Goal: Transaction & Acquisition: Purchase product/service

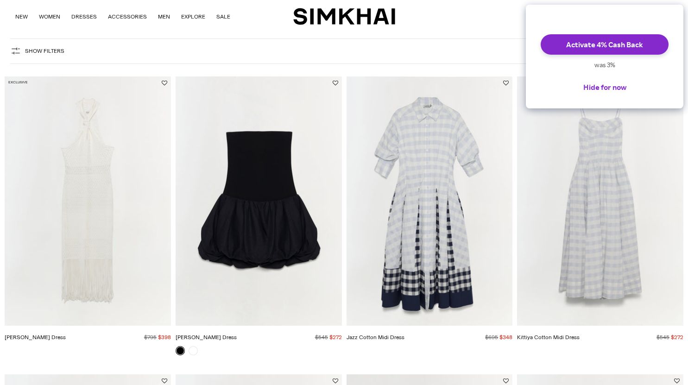
scroll to position [53, 0]
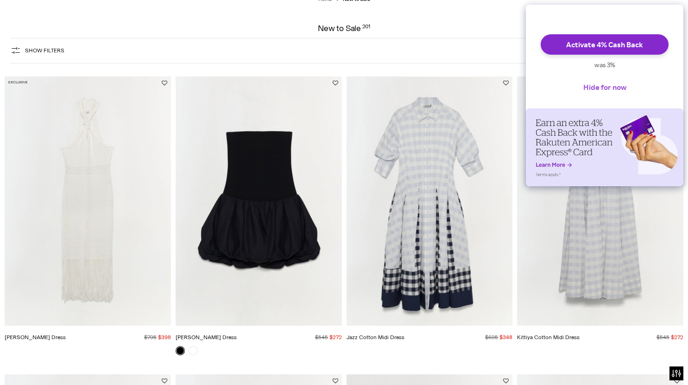
click at [621, 95] on button "Hide for now" at bounding box center [605, 87] width 58 height 20
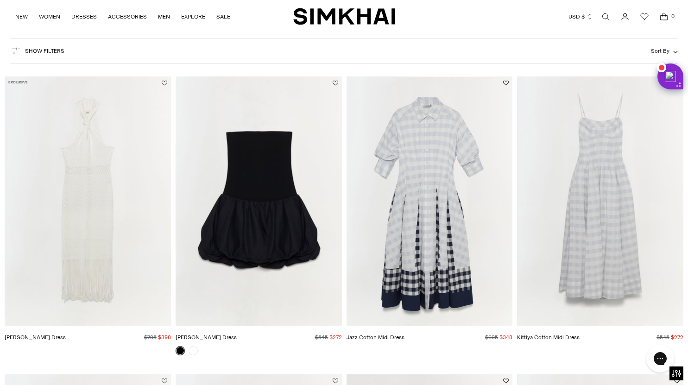
scroll to position [0, 0]
click at [672, 50] on button "Sort By" at bounding box center [664, 51] width 27 height 10
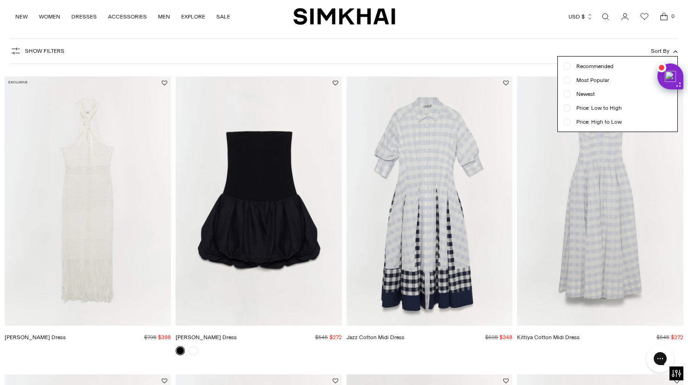
click at [571, 109] on span "Price: Low to High" at bounding box center [596, 108] width 51 height 8
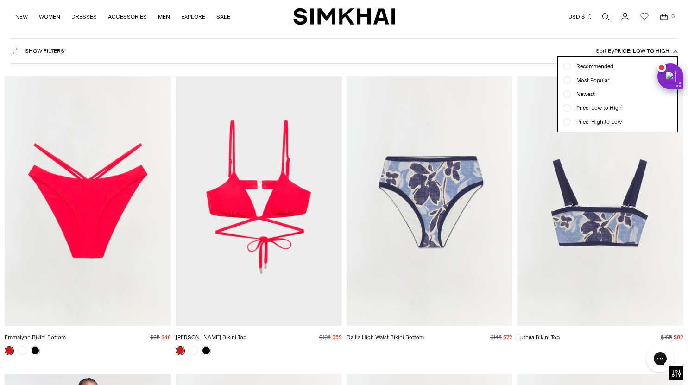
scroll to position [69, 0]
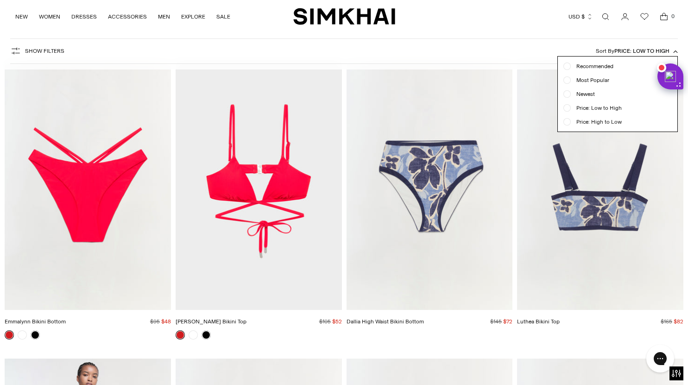
click at [655, 50] on span "Price: Low to High" at bounding box center [641, 51] width 55 height 6
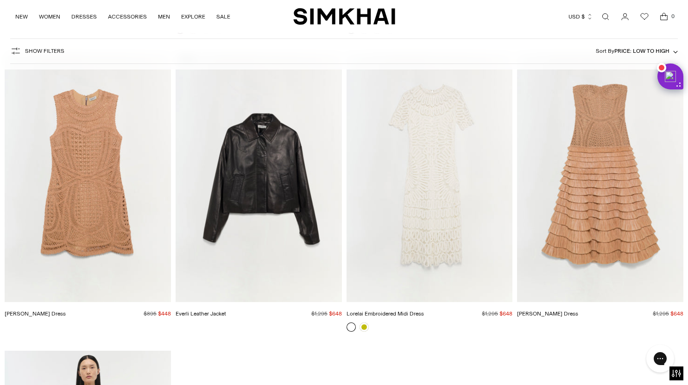
scroll to position [14569, 0]
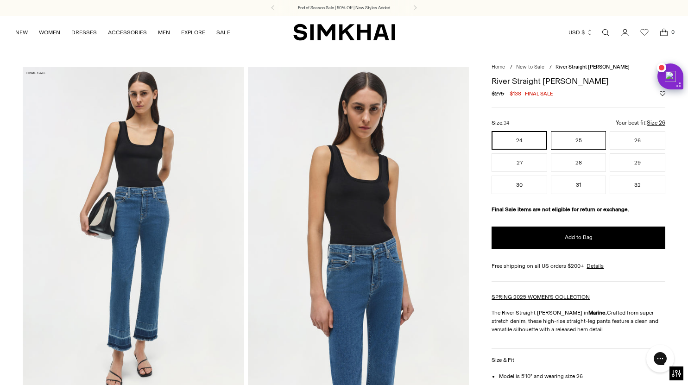
click at [586, 144] on button "25" at bounding box center [579, 140] width 56 height 19
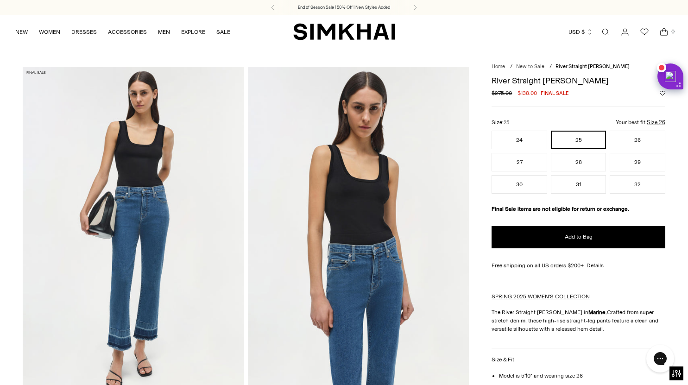
click at [530, 75] on div "River Straight Jean Regular price $275.00 $138.00 Final sale Unit price / per C…" at bounding box center [578, 338] width 174 height 534
click at [610, 91] on div "Regular price $275.00 $138.00 Final sale Unit price / per" at bounding box center [578, 93] width 174 height 8
click at [627, 34] on icon "Go to the account page" at bounding box center [624, 31] width 13 height 9
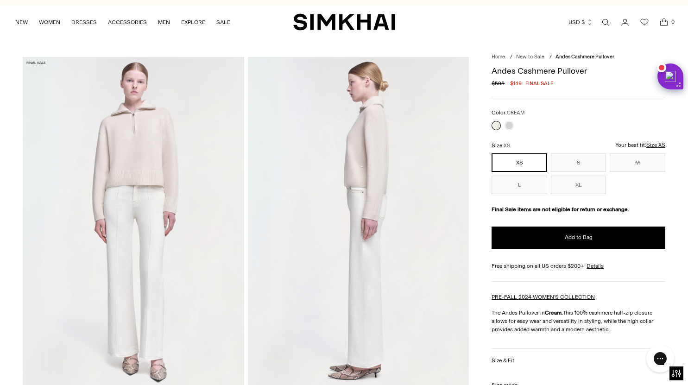
scroll to position [12, 0]
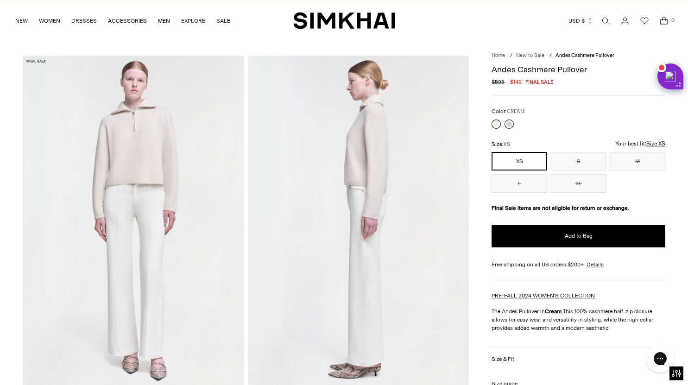
click at [510, 123] on link at bounding box center [508, 123] width 9 height 9
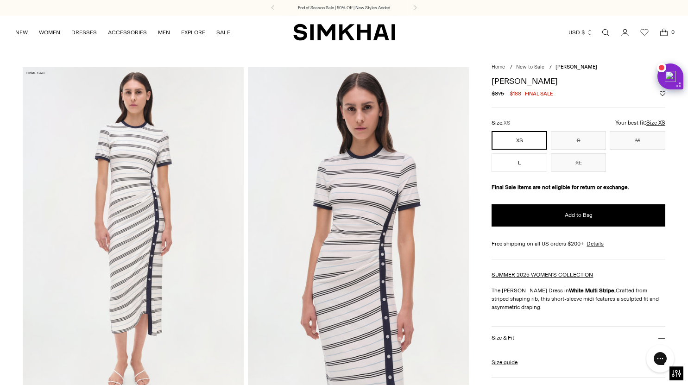
click at [529, 82] on h1 "[PERSON_NAME]" at bounding box center [578, 81] width 174 height 8
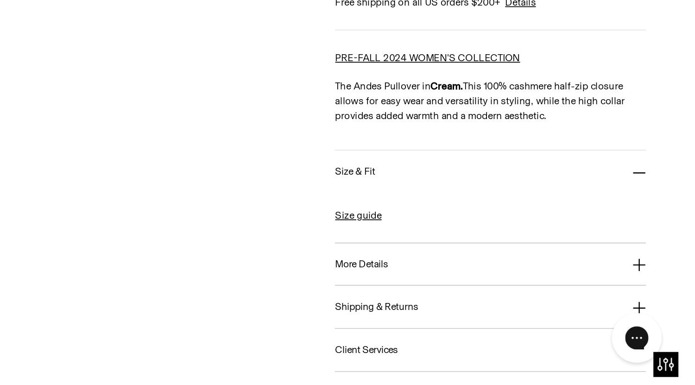
scroll to position [656, 0]
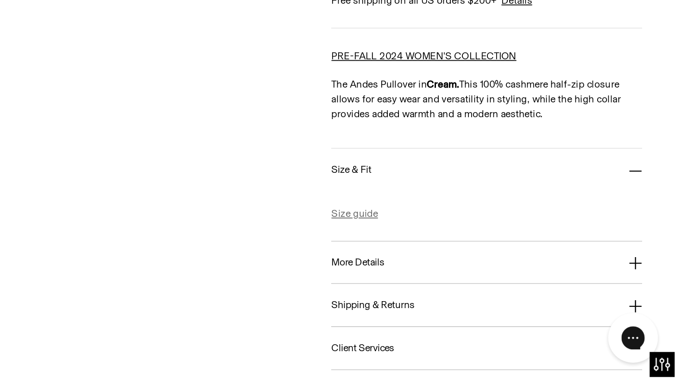
click at [508, 289] on link "Size guide" at bounding box center [504, 288] width 26 height 8
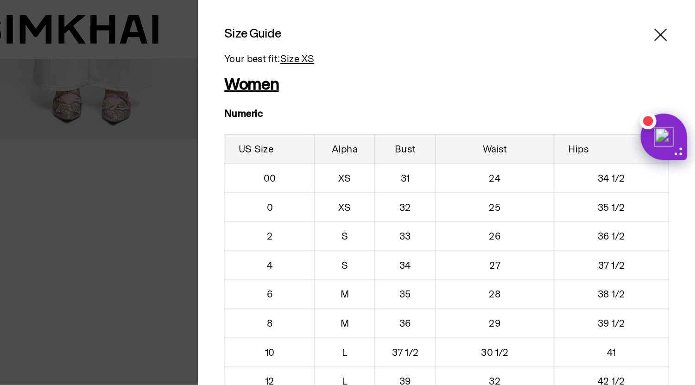
click at [672, 18] on icon "Close" at bounding box center [675, 19] width 7 height 9
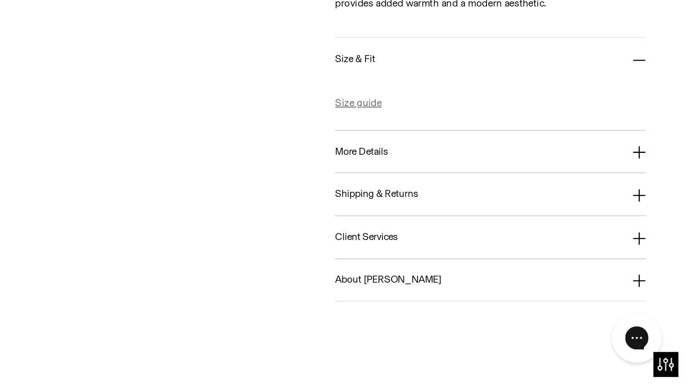
scroll to position [733, 0]
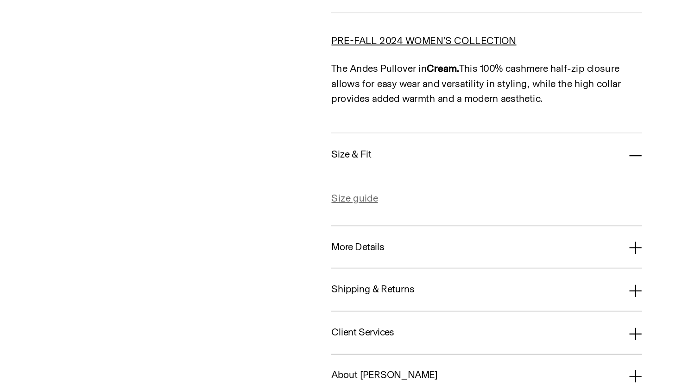
click at [509, 224] on link "Size guide" at bounding box center [504, 226] width 26 height 8
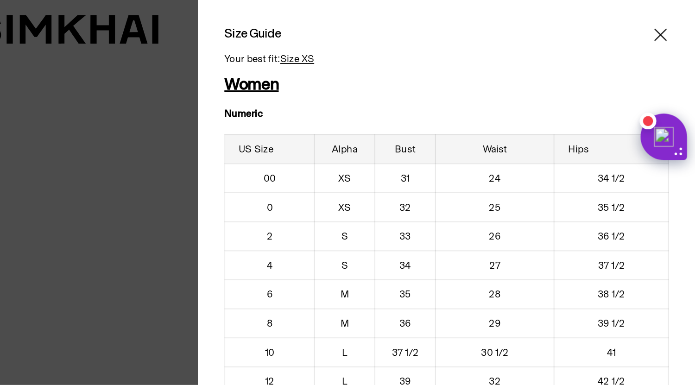
click at [472, 34] on u "Size XS" at bounding box center [472, 33] width 19 height 6
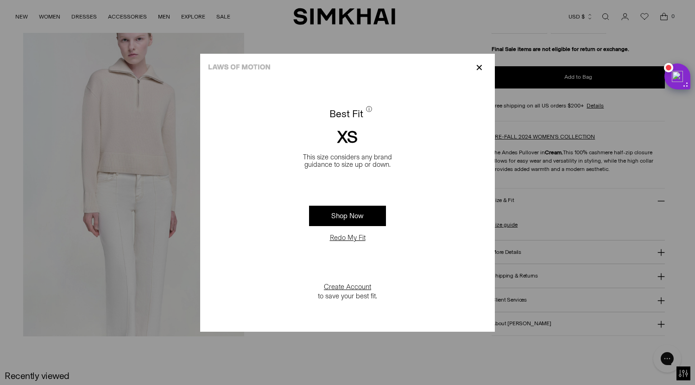
click at [363, 235] on button "Redo My Fit" at bounding box center [347, 237] width 41 height 9
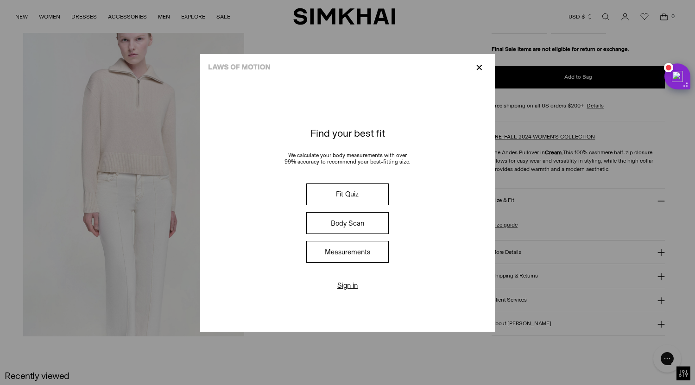
click at [363, 254] on button "Measurements" at bounding box center [347, 252] width 82 height 22
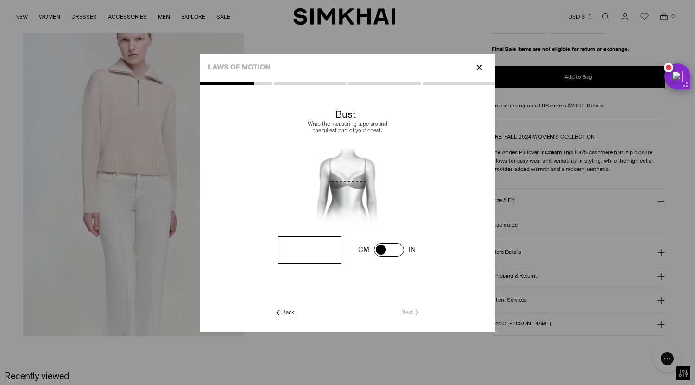
click at [319, 257] on input "number" at bounding box center [309, 249] width 63 height 27
type input "**"
click at [411, 316] on div at bounding box center [347, 207] width 295 height 250
click at [407, 310] on link "Next" at bounding box center [411, 312] width 20 height 8
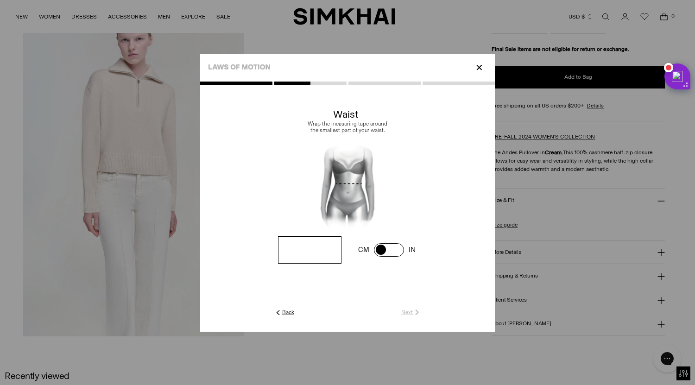
click at [330, 260] on input "number" at bounding box center [309, 249] width 63 height 27
type input "**"
click at [407, 312] on link "Next" at bounding box center [411, 312] width 20 height 8
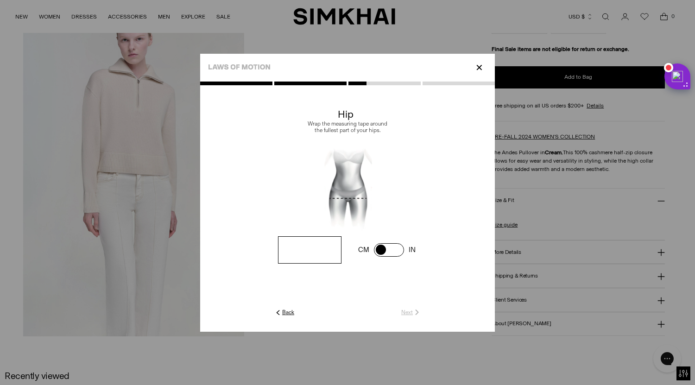
click at [331, 254] on input "number" at bounding box center [309, 249] width 63 height 27
type input "**"
click at [411, 312] on link "Next" at bounding box center [411, 312] width 20 height 8
click at [319, 257] on input "number" at bounding box center [309, 249] width 63 height 27
type input "*****"
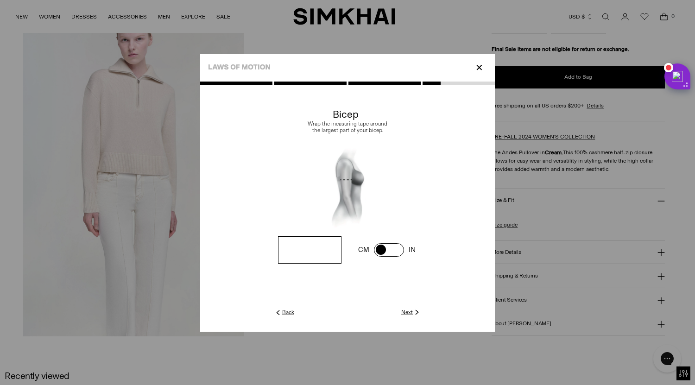
click at [408, 312] on link "Next" at bounding box center [411, 312] width 20 height 8
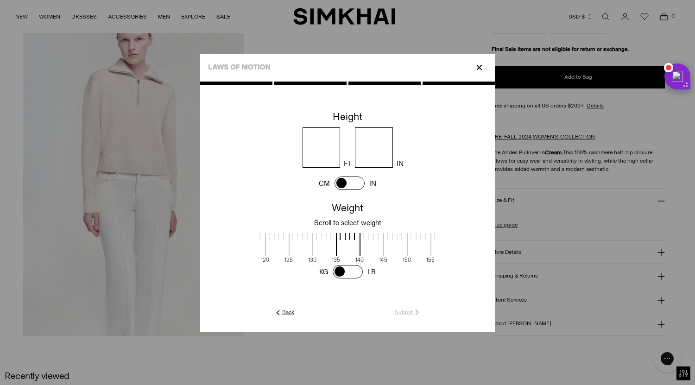
click at [327, 146] on input "number" at bounding box center [321, 147] width 38 height 40
type input "*"
click at [369, 151] on input "number" at bounding box center [374, 147] width 38 height 40
type input "*"
click at [350, 184] on span at bounding box center [349, 182] width 30 height 13
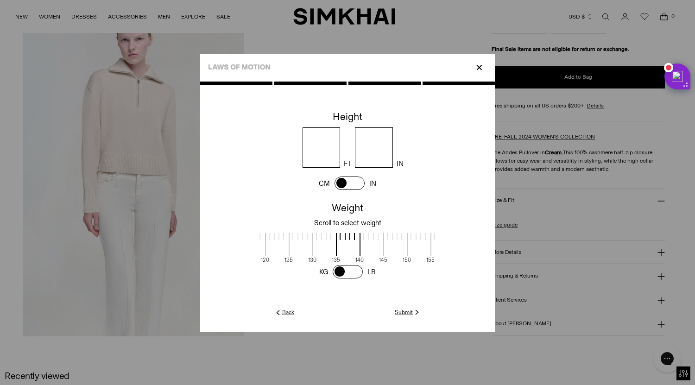
type input "******"
click at [349, 184] on span at bounding box center [349, 182] width 30 height 13
drag, startPoint x: 327, startPoint y: 243, endPoint x: 459, endPoint y: 238, distance: 132.1
click at [459, 238] on cc-weight at bounding box center [347, 240] width 295 height 82
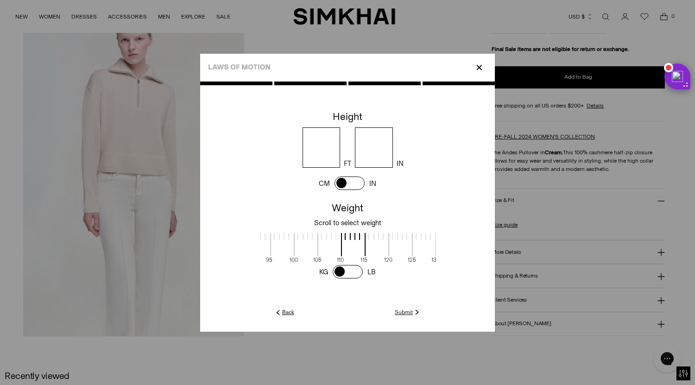
scroll to position [1, 191]
drag, startPoint x: 335, startPoint y: 240, endPoint x: 338, endPoint y: 246, distance: 6.5
click at [338, 246] on span at bounding box center [339, 244] width 25 height 23
click at [410, 313] on link "Submit" at bounding box center [408, 312] width 26 height 8
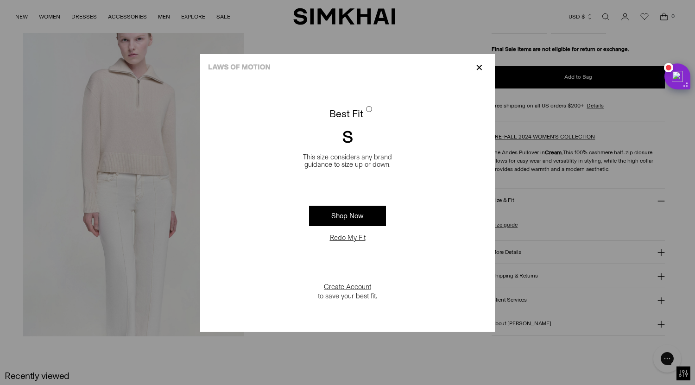
click at [369, 217] on link "Shop Now" at bounding box center [347, 216] width 77 height 20
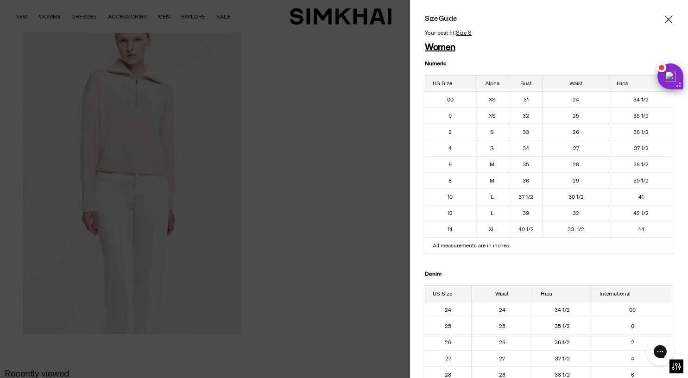
click at [352, 194] on div at bounding box center [344, 189] width 688 height 378
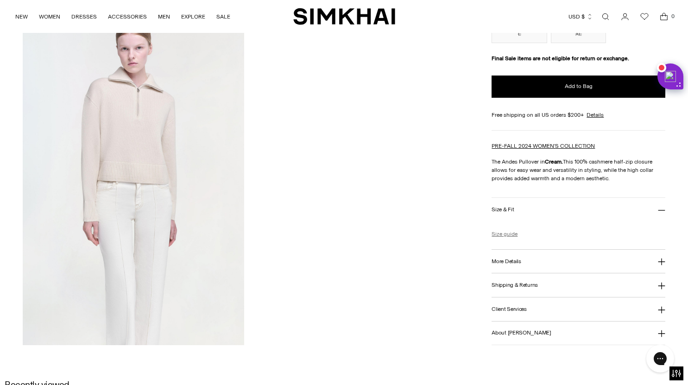
click at [503, 234] on link "Size guide" at bounding box center [504, 234] width 26 height 8
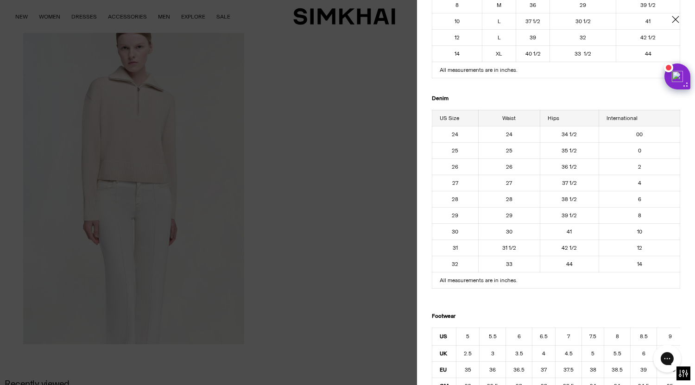
scroll to position [180, 0]
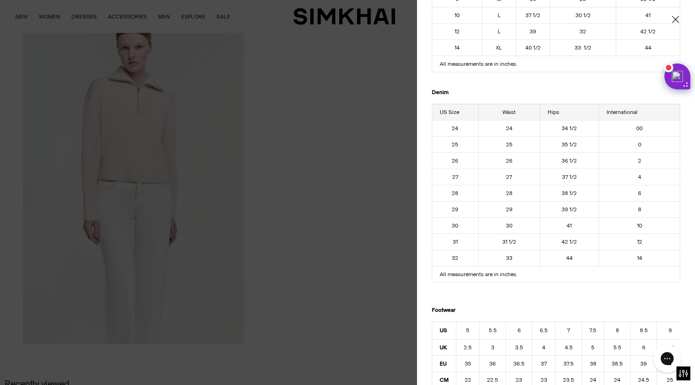
click at [346, 206] on div at bounding box center [347, 192] width 695 height 385
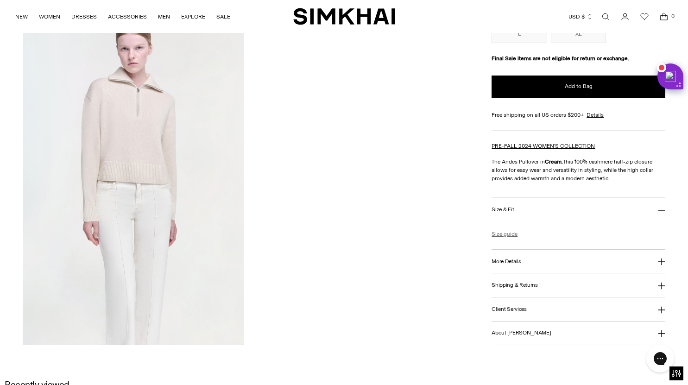
scroll to position [0, 0]
click at [511, 259] on h3 "More Details" at bounding box center [505, 261] width 29 height 6
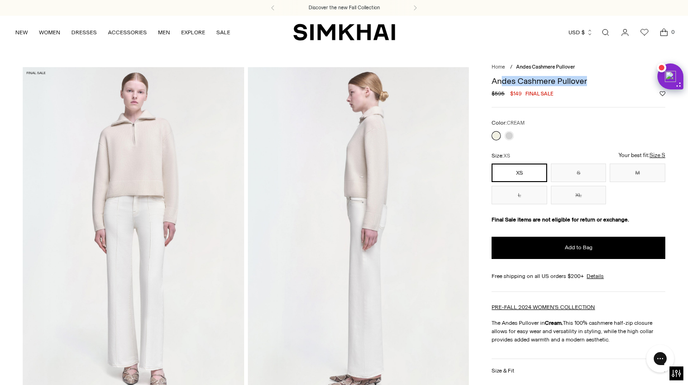
drag, startPoint x: 594, startPoint y: 77, endPoint x: 507, endPoint y: 83, distance: 87.3
click at [507, 83] on h1 "Andes Cashmere Pullover" at bounding box center [578, 81] width 174 height 8
click at [501, 83] on h1 "Andes Cashmere Pullover" at bounding box center [578, 81] width 174 height 8
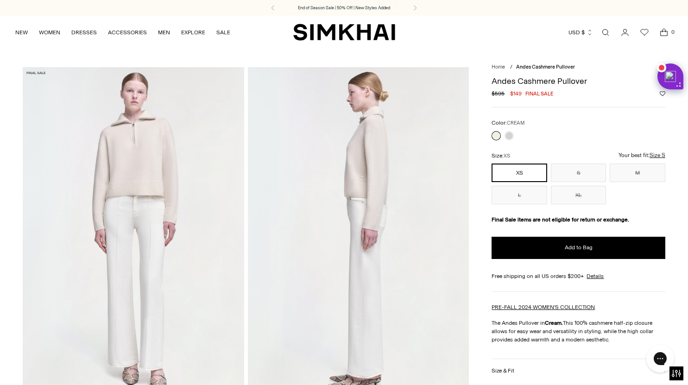
click at [515, 118] on div "Andes Cashmere Pullover Regular price $595 $149 Final sale Unit price / per Col…" at bounding box center [578, 319] width 174 height 496
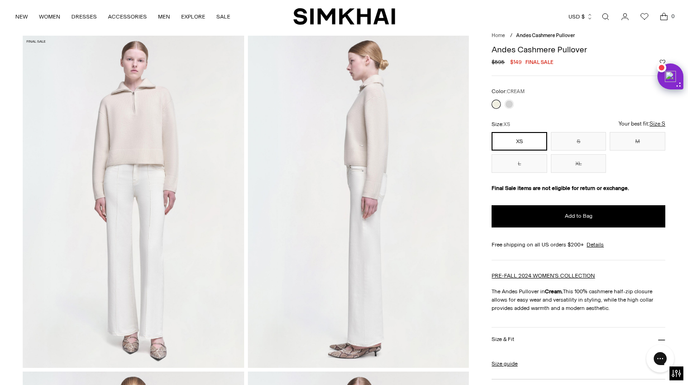
scroll to position [35, 0]
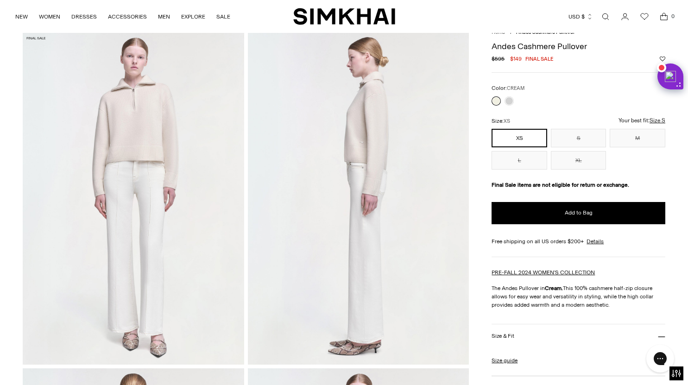
click at [521, 138] on button "XS" at bounding box center [519, 138] width 56 height 19
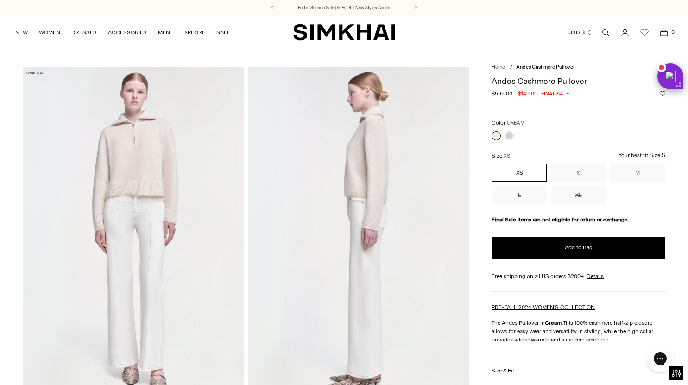
click at [658, 96] on div "Regular price $595.00 $149.00 Final sale Unit price / per" at bounding box center [578, 93] width 174 height 8
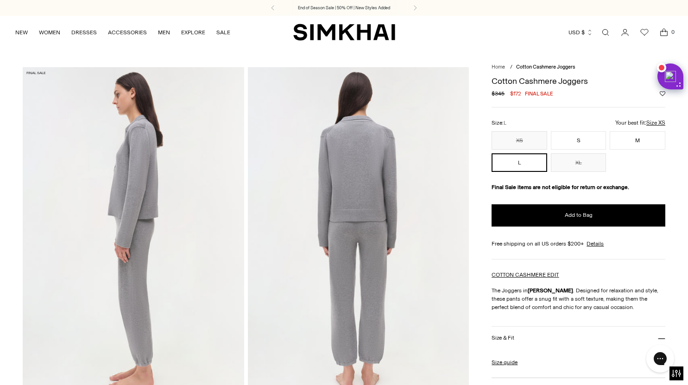
scroll to position [29, 0]
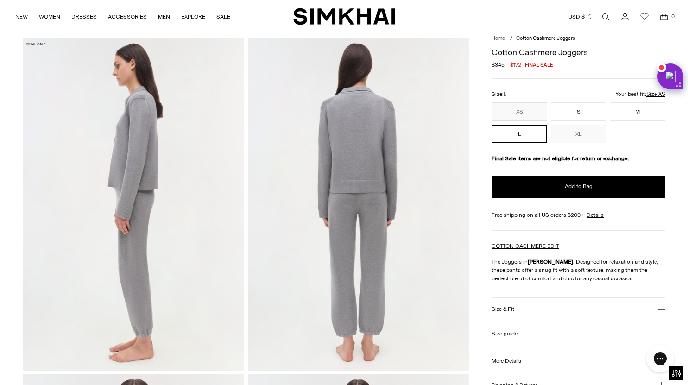
click at [656, 94] on u "Size XS" at bounding box center [655, 94] width 19 height 6
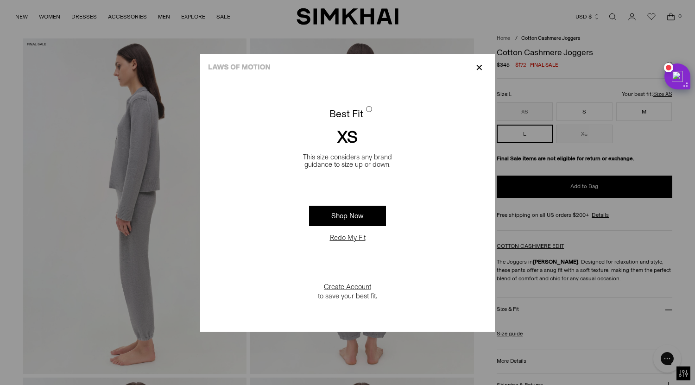
click at [478, 67] on p "✕" at bounding box center [479, 68] width 13 height 16
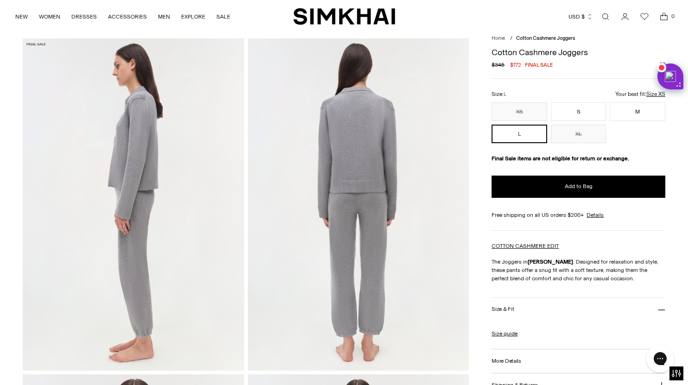
click at [658, 94] on u "Size XS" at bounding box center [655, 94] width 19 height 6
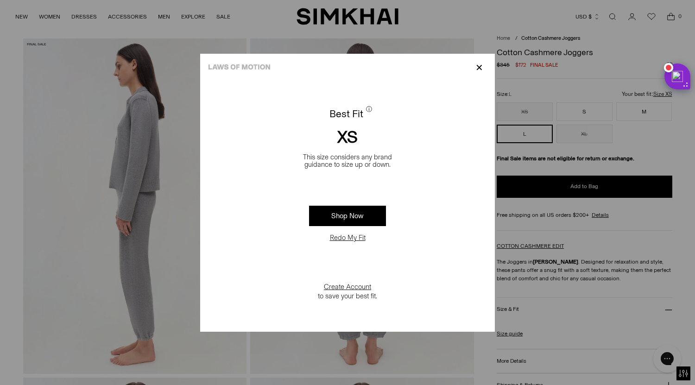
click at [482, 71] on p "✕" at bounding box center [479, 68] width 13 height 16
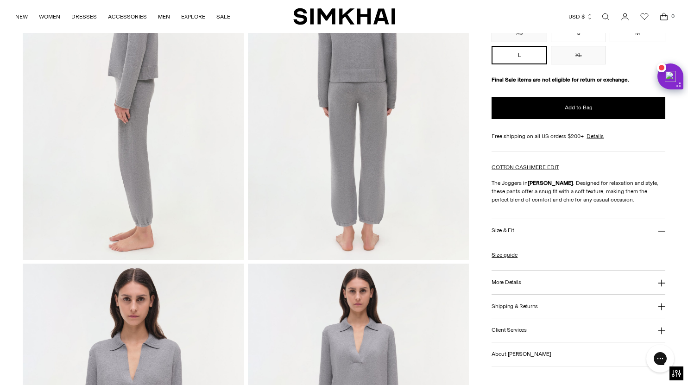
scroll to position [140, 0]
click at [503, 255] on link "Size guide" at bounding box center [504, 255] width 26 height 8
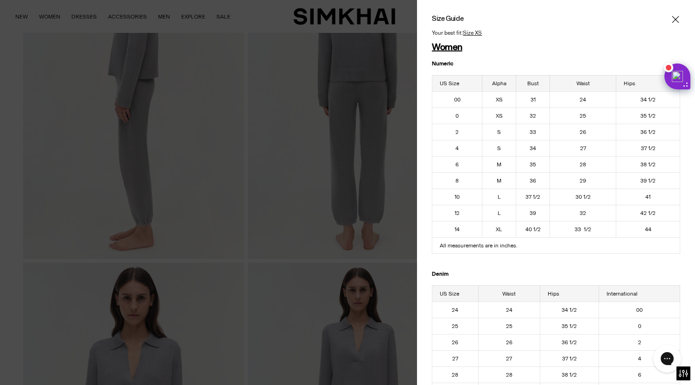
click at [672, 18] on icon "Close" at bounding box center [675, 19] width 7 height 7
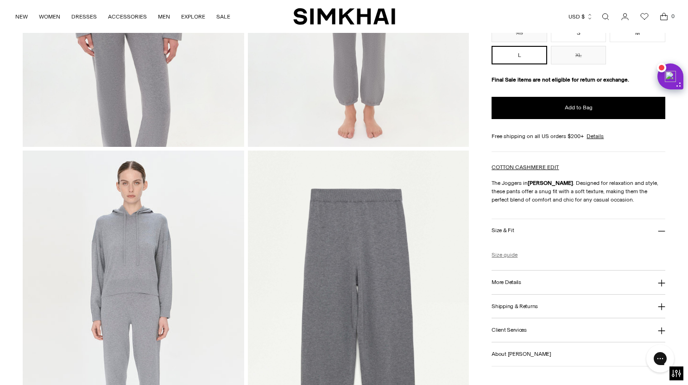
scroll to position [589, 0]
click at [511, 280] on h3 "More Details" at bounding box center [505, 282] width 29 height 6
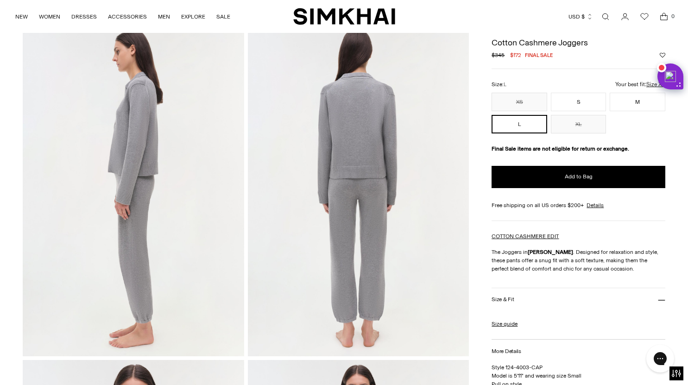
scroll to position [0, 0]
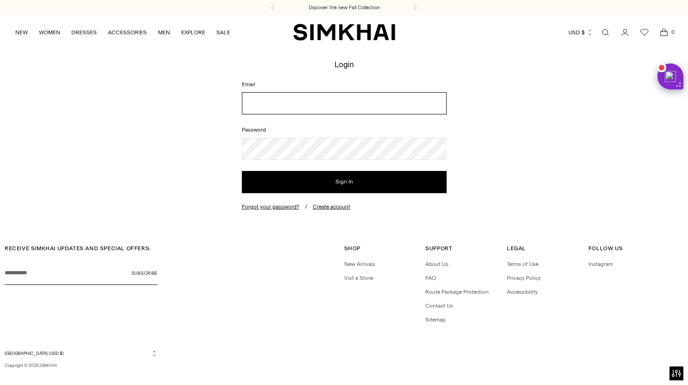
type input "**********"
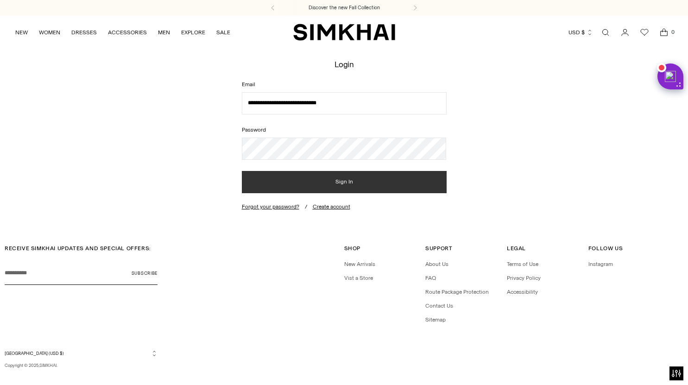
click at [343, 182] on button "Sign In" at bounding box center [344, 182] width 205 height 22
click at [345, 178] on button "Sign In" at bounding box center [344, 182] width 205 height 22
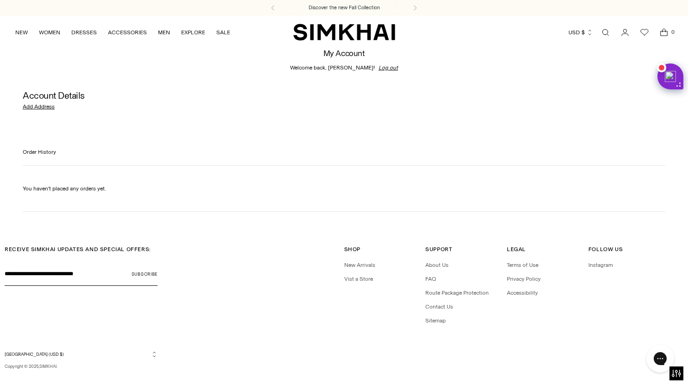
click at [608, 35] on link "Open search modal" at bounding box center [605, 32] width 19 height 19
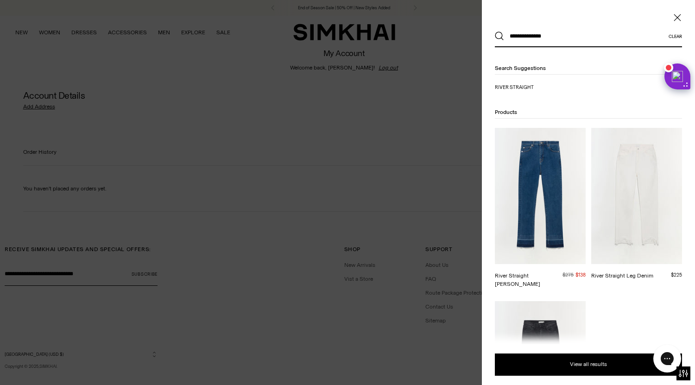
type input "**********"
click at [532, 203] on img at bounding box center [540, 196] width 91 height 136
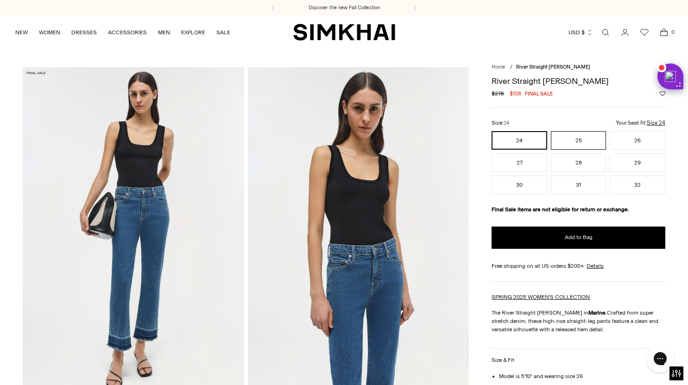
click at [582, 140] on button "25" at bounding box center [579, 140] width 56 height 19
click at [659, 94] on button "Add to Wishlist" at bounding box center [662, 94] width 6 height 6
click at [658, 121] on u "Size 24" at bounding box center [656, 123] width 19 height 6
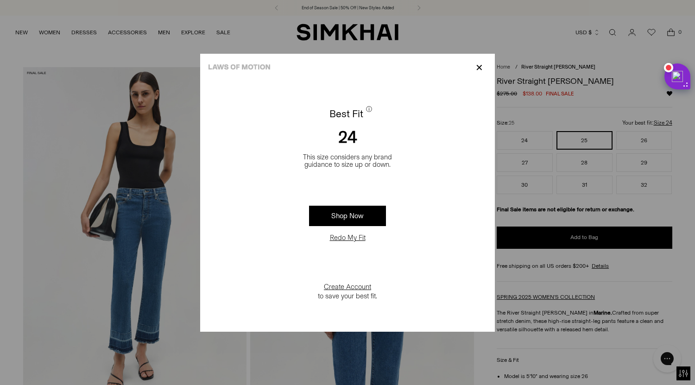
click at [351, 239] on button "Redo My Fit" at bounding box center [347, 237] width 41 height 9
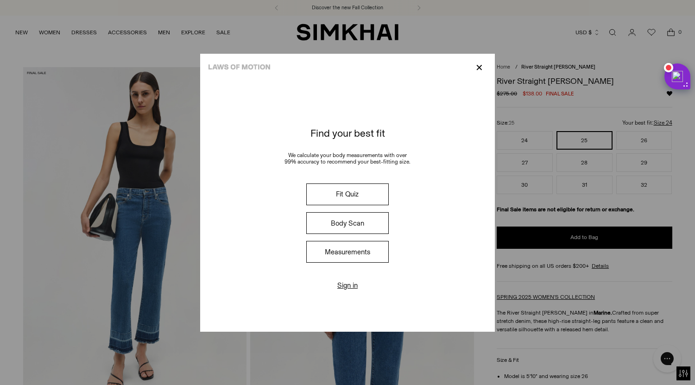
click at [365, 252] on button "Measurements" at bounding box center [347, 252] width 82 height 22
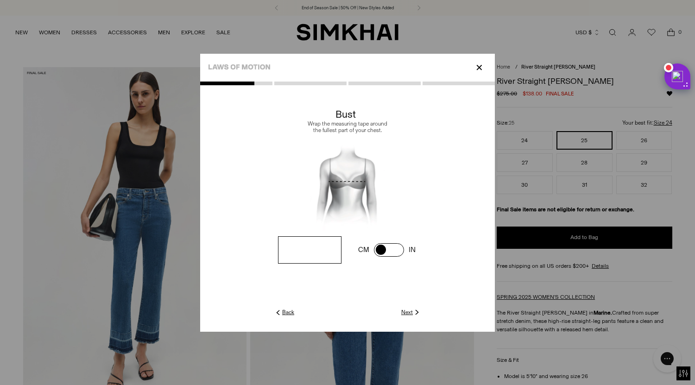
click at [414, 310] on img at bounding box center [417, 312] width 8 height 8
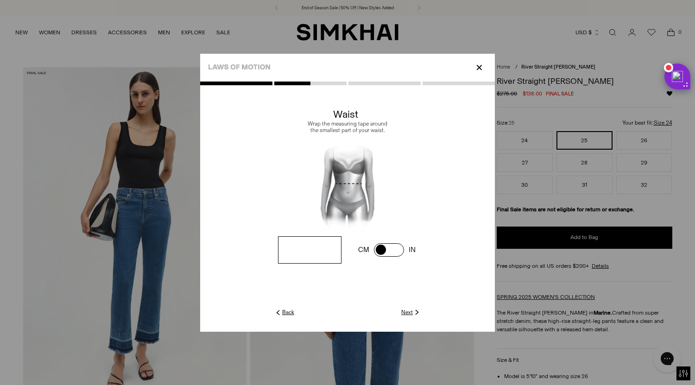
click at [414, 310] on img at bounding box center [417, 312] width 8 height 8
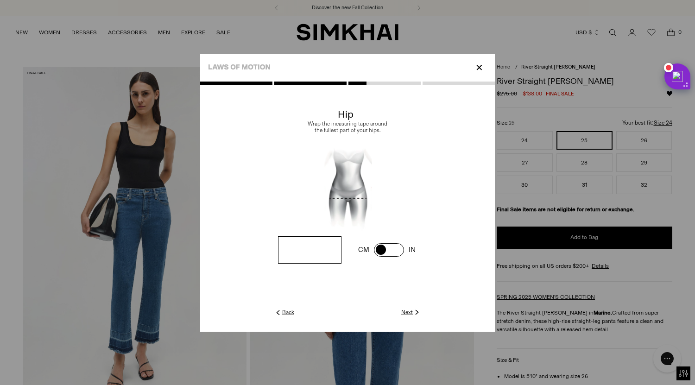
click at [414, 310] on img at bounding box center [417, 312] width 8 height 8
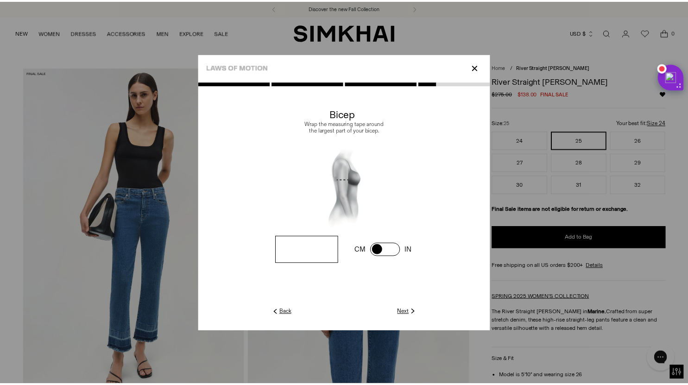
scroll to position [1, 183]
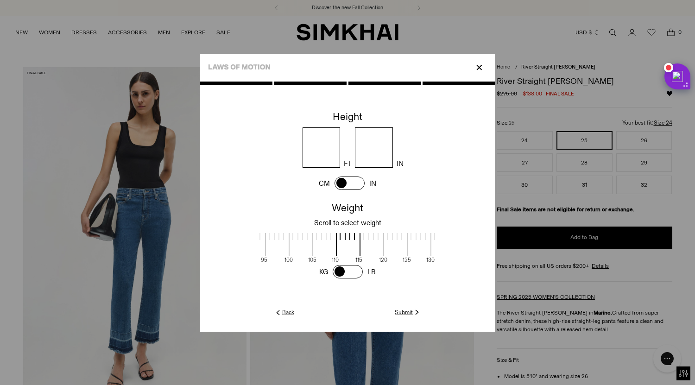
click at [414, 310] on img at bounding box center [417, 312] width 8 height 8
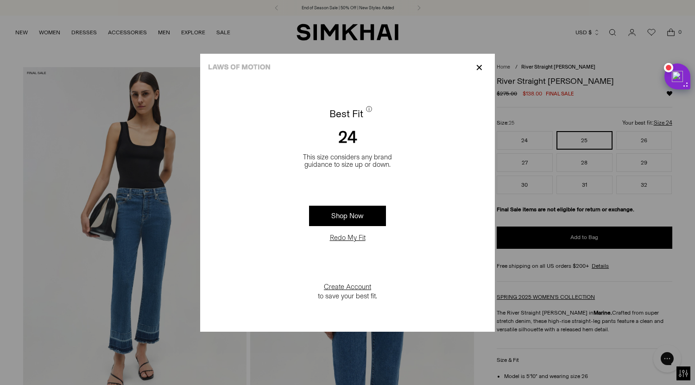
click at [478, 69] on p "✕" at bounding box center [479, 68] width 13 height 16
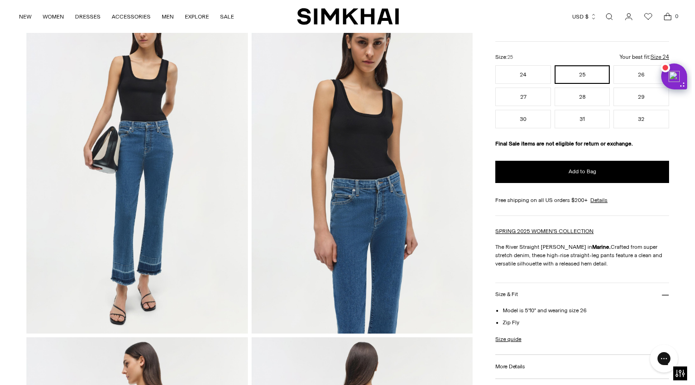
scroll to position [100, 0]
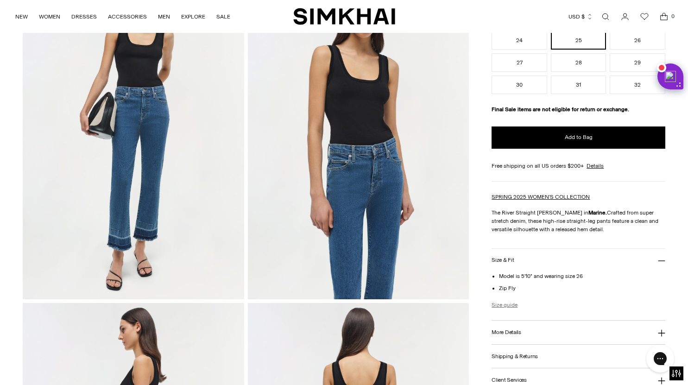
click at [507, 308] on link "Size guide" at bounding box center [504, 305] width 26 height 8
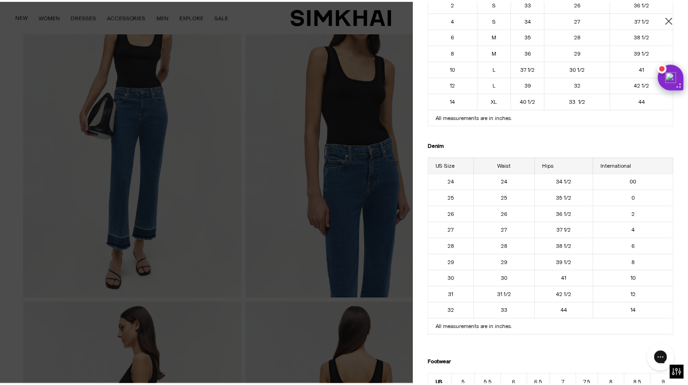
scroll to position [134, 0]
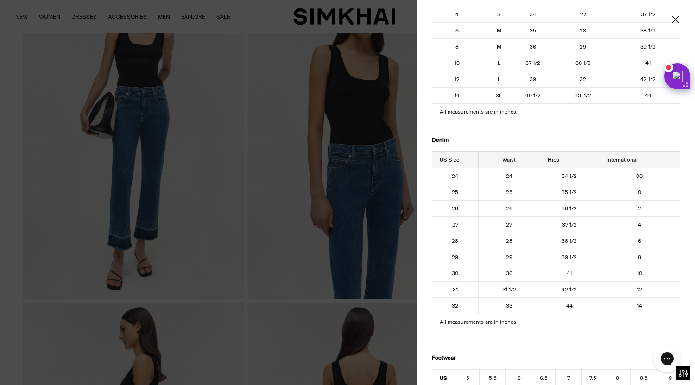
click at [383, 185] on div at bounding box center [347, 192] width 695 height 385
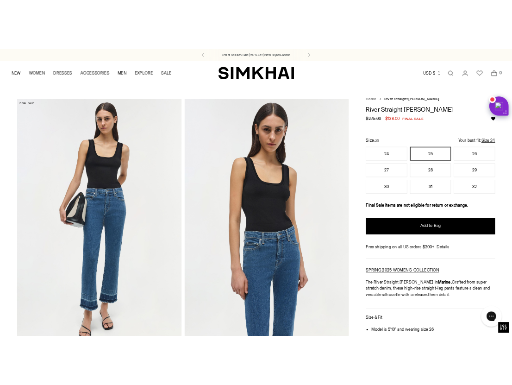
scroll to position [2, 0]
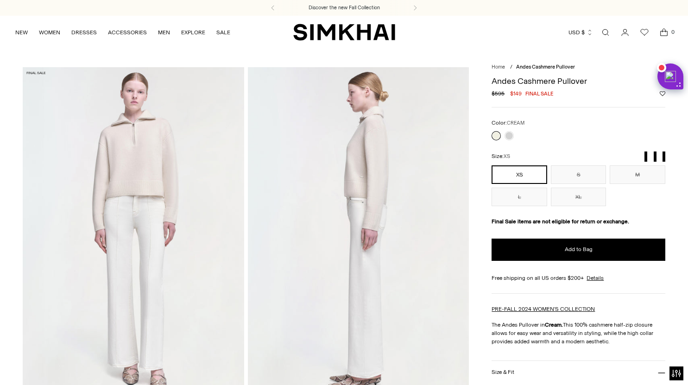
drag, startPoint x: 0, startPoint y: 0, endPoint x: 624, endPoint y: 33, distance: 624.7
click at [624, 33] on icon "Go to the account page" at bounding box center [624, 32] width 13 height 9
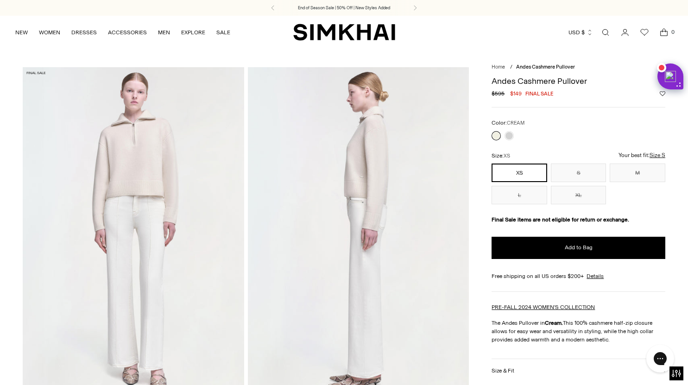
click at [661, 94] on button "Add to Wishlist" at bounding box center [662, 94] width 6 height 6
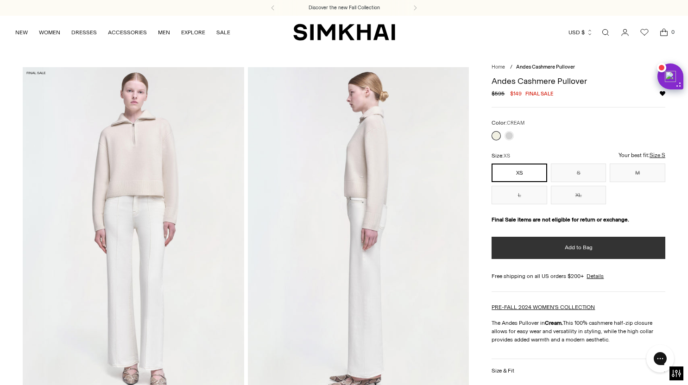
click at [563, 249] on button "Add to Bag" at bounding box center [578, 248] width 174 height 22
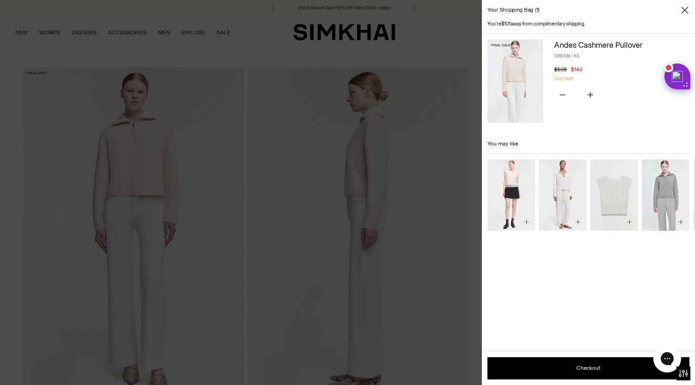
click at [442, 190] on div at bounding box center [347, 192] width 695 height 385
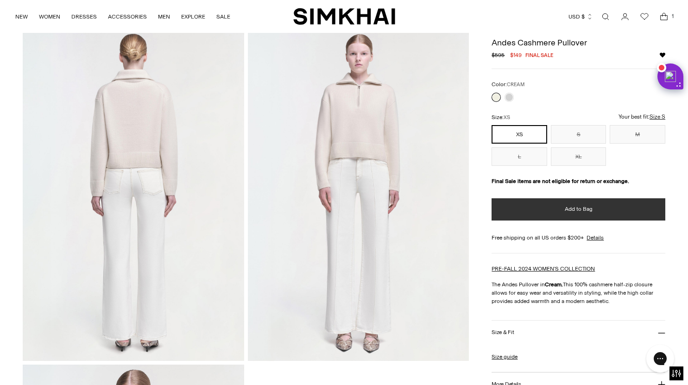
scroll to position [458, 0]
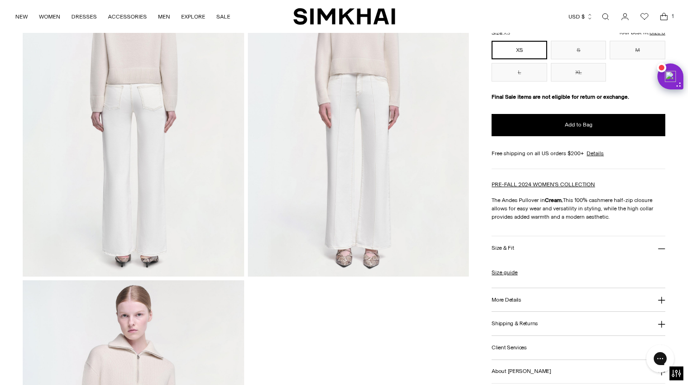
click at [529, 301] on button "More Details" at bounding box center [578, 300] width 174 height 24
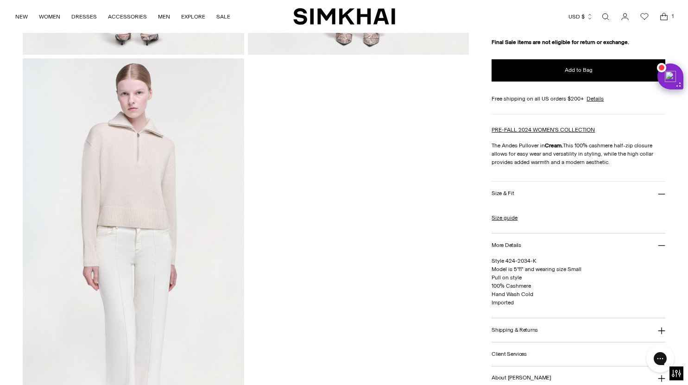
scroll to position [0, 0]
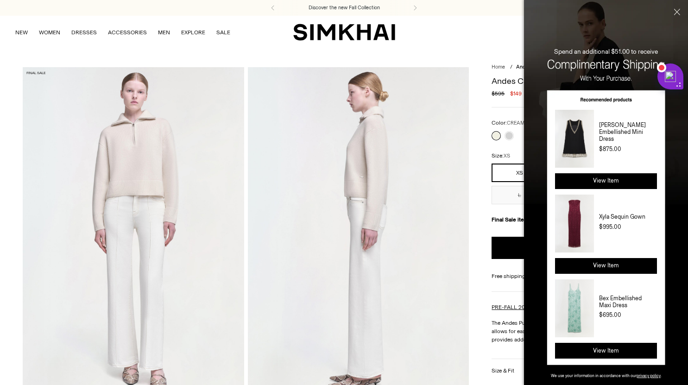
click at [678, 13] on button "Close" at bounding box center [675, 29] width 25 height 58
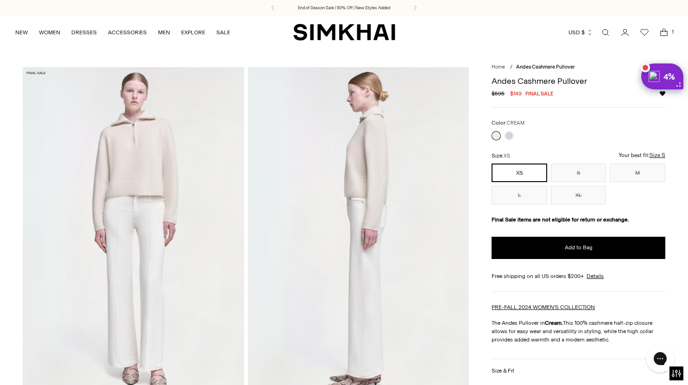
click at [672, 77] on div "4%" at bounding box center [670, 76] width 15 height 11
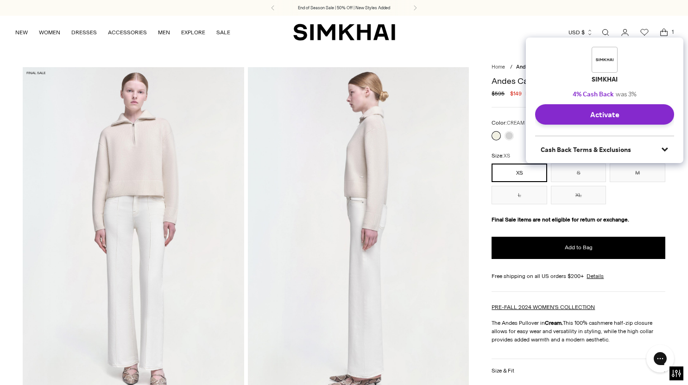
click at [675, 47] on icon "Dismiss Rakuten Action Button" at bounding box center [671, 48] width 7 height 7
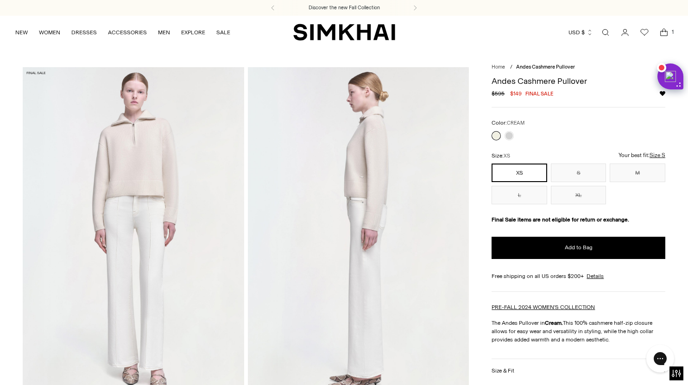
click at [487, 43] on div "NEW WOMEN New Arrivals Shop All Fall 2025 Best Sellers Signature Exclusives Sal…" at bounding box center [344, 32] width 658 height 33
click at [665, 33] on icon "Open cart modal" at bounding box center [663, 32] width 13 height 9
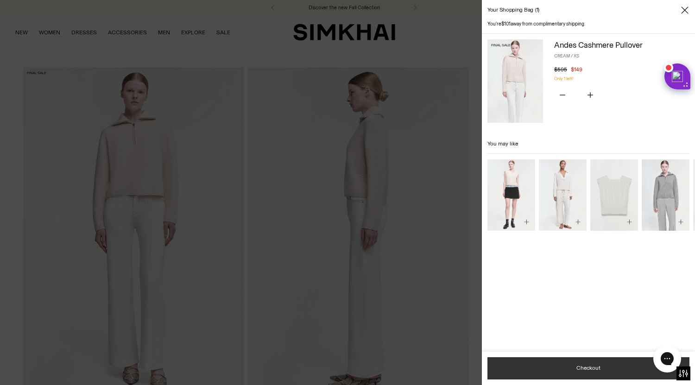
click at [594, 369] on button "Checkout" at bounding box center [588, 368] width 202 height 22
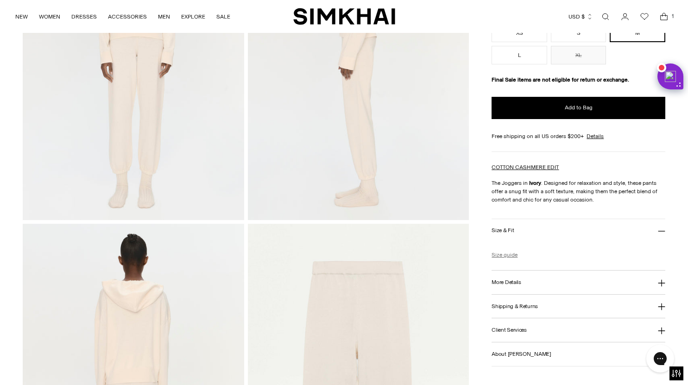
scroll to position [181, 0]
click at [513, 280] on h3 "More Details" at bounding box center [505, 282] width 29 height 6
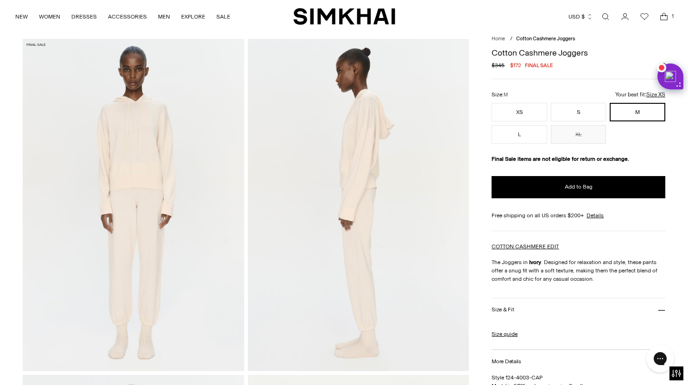
scroll to position [0, 0]
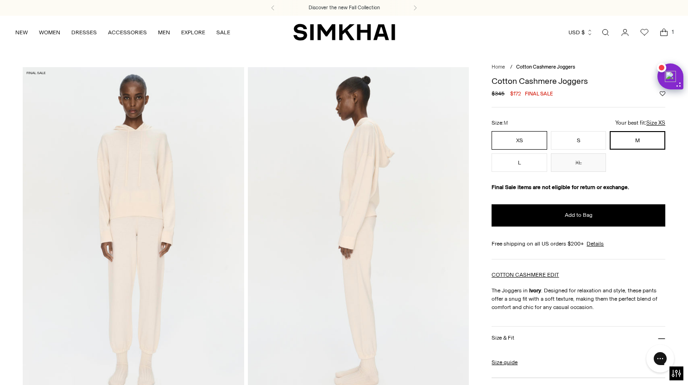
click at [516, 141] on button "XS" at bounding box center [519, 140] width 56 height 19
click at [661, 94] on button "Add to Wishlist" at bounding box center [662, 94] width 6 height 6
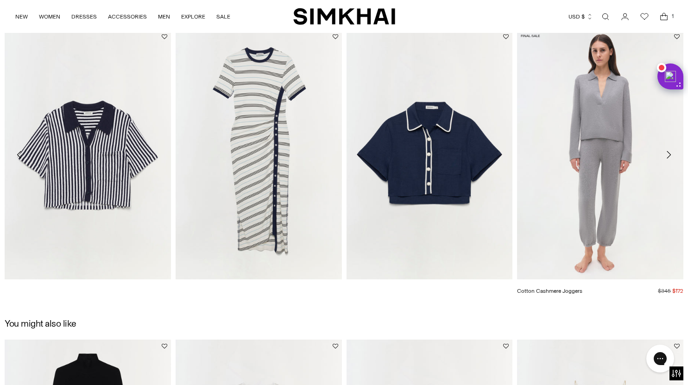
scroll to position [1106, 0]
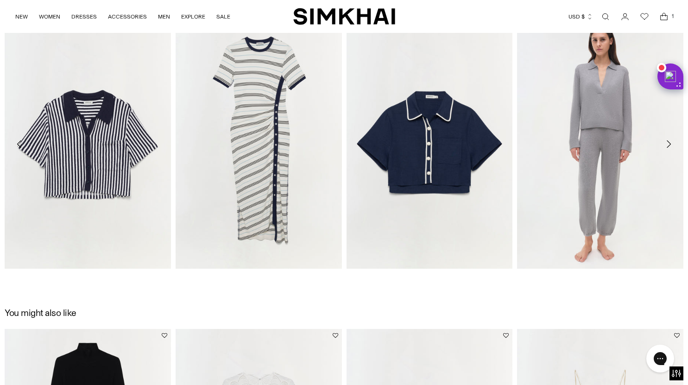
click at [669, 143] on icon "Move to next carousel slide" at bounding box center [668, 143] width 11 height 11
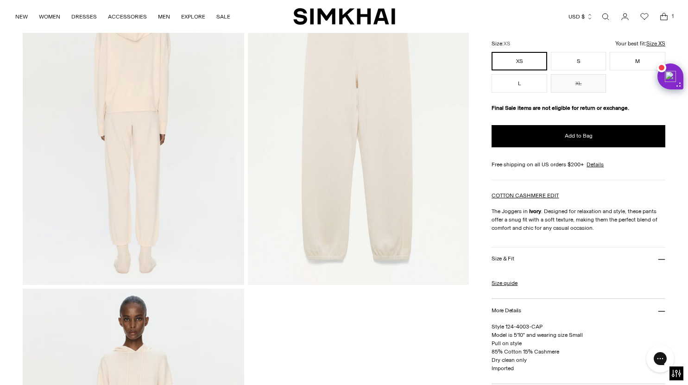
scroll to position [292, 0]
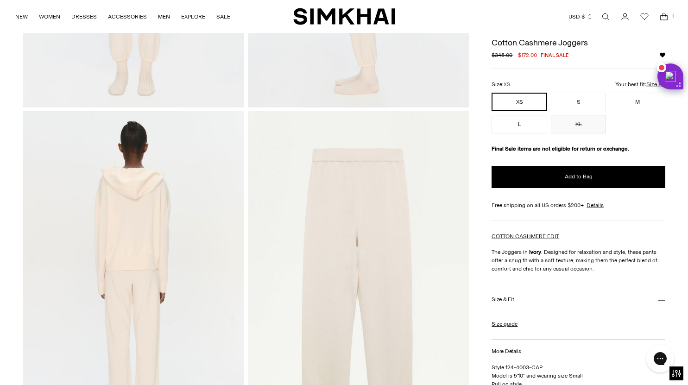
click at [604, 17] on link "Open search modal" at bounding box center [605, 16] width 19 height 19
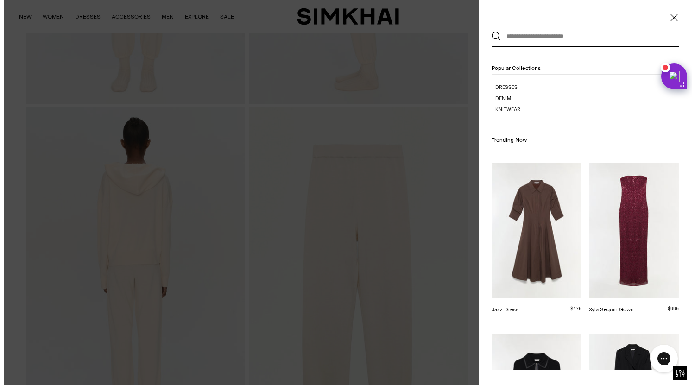
scroll to position [0, 0]
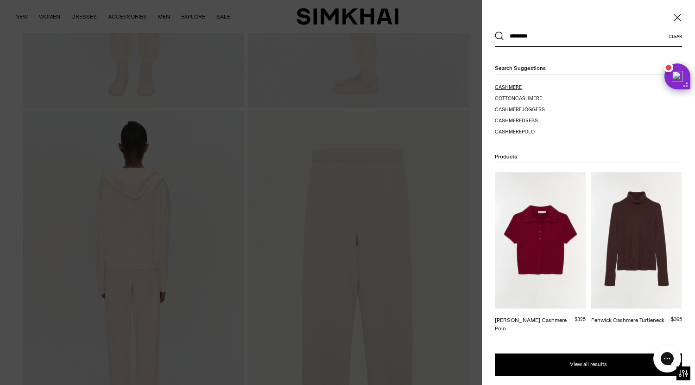
type input "********"
click at [514, 87] on mark "cashmere" at bounding box center [508, 87] width 27 height 6
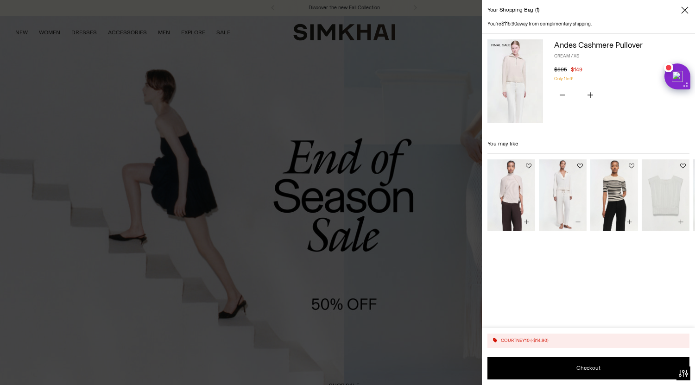
click at [601, 44] on link "Andes Cashmere Pullover" at bounding box center [598, 44] width 88 height 9
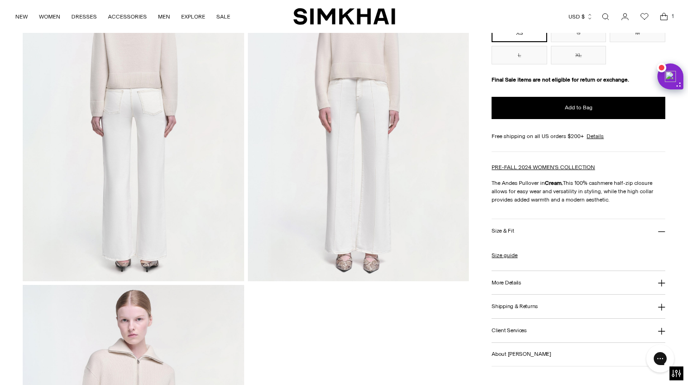
scroll to position [493, 0]
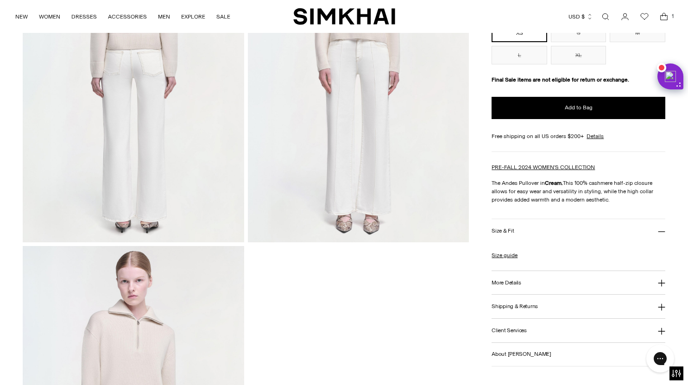
click at [512, 291] on button "More Details" at bounding box center [578, 283] width 174 height 24
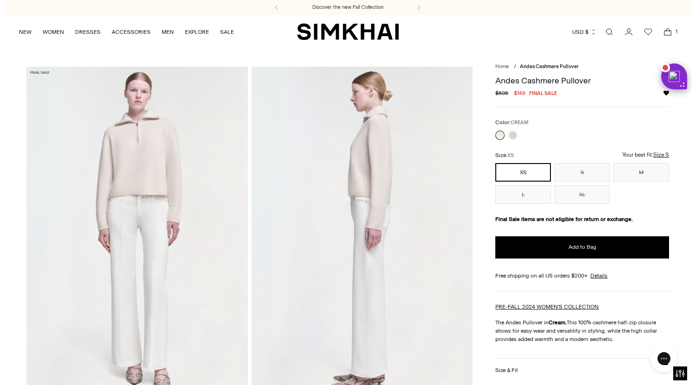
scroll to position [0, 0]
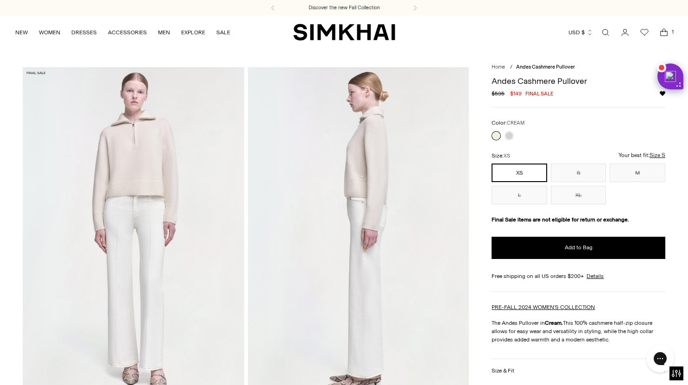
click at [665, 32] on icon "Open cart modal" at bounding box center [663, 32] width 13 height 9
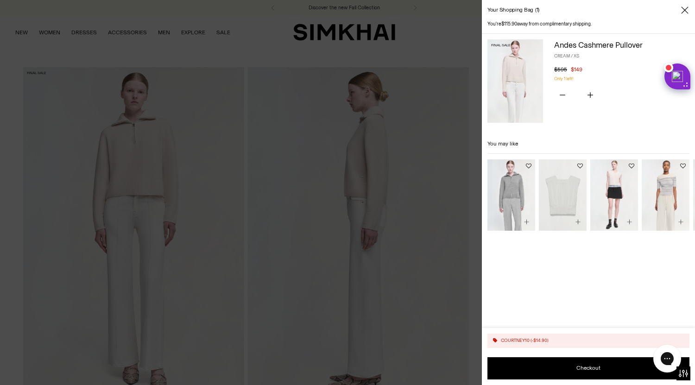
click at [399, 193] on div at bounding box center [347, 192] width 695 height 385
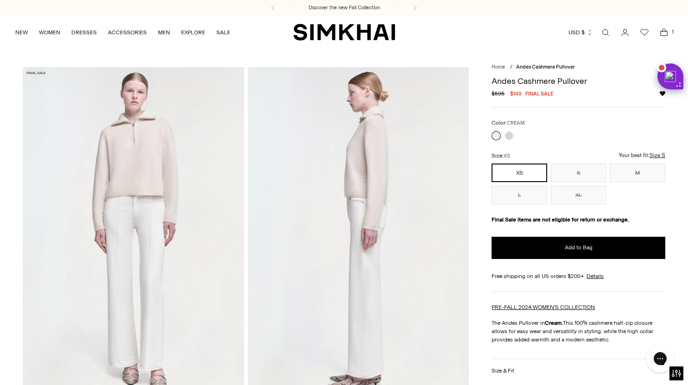
click at [604, 31] on link "Open search modal" at bounding box center [605, 32] width 19 height 19
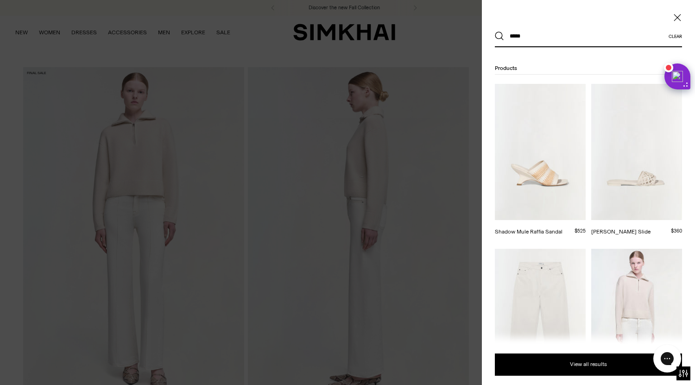
type input "*****"
click at [495, 31] on button "Search" at bounding box center [499, 35] width 9 height 9
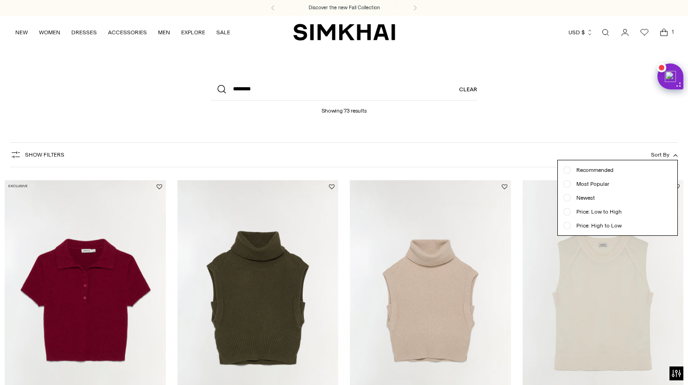
click at [568, 213] on div at bounding box center [566, 211] width 7 height 7
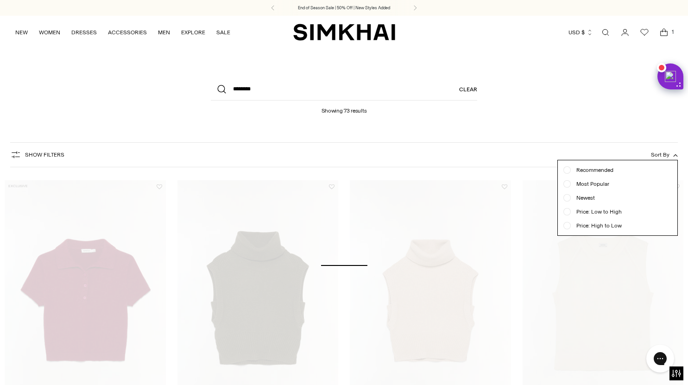
click at [670, 155] on button "Sort By" at bounding box center [664, 155] width 27 height 10
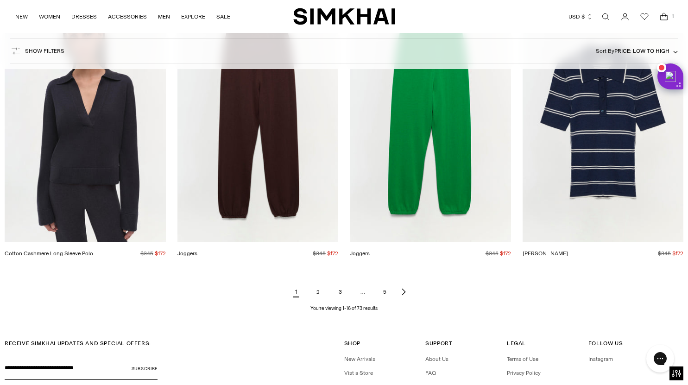
scroll to position [1041, 0]
click at [317, 292] on link "2" at bounding box center [318, 291] width 19 height 19
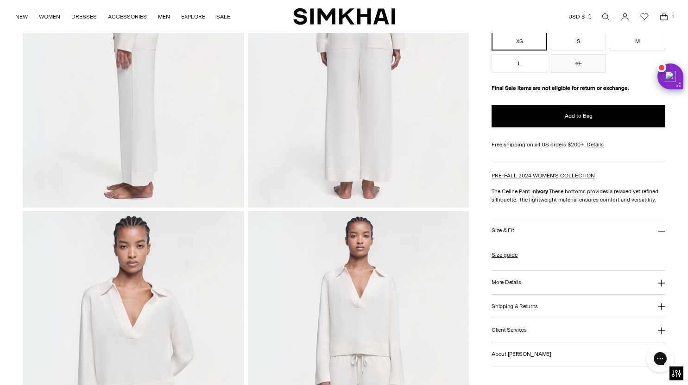
scroll to position [192, 0]
click at [511, 279] on h3 "More Details" at bounding box center [505, 282] width 29 height 6
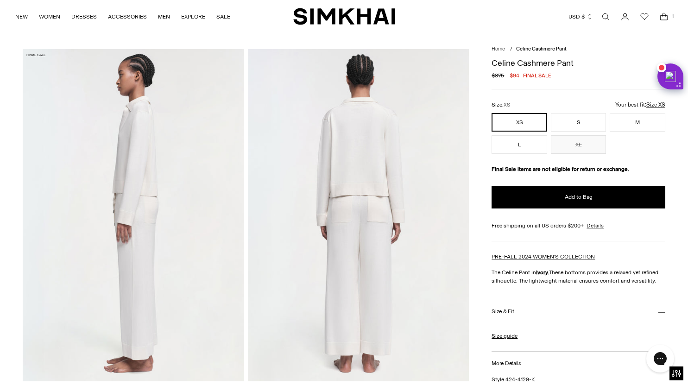
scroll to position [0, 0]
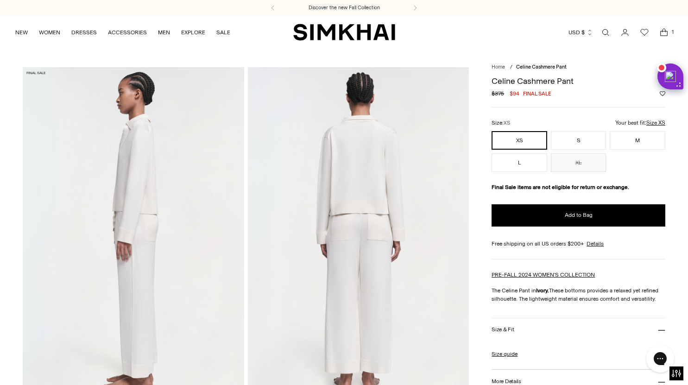
click at [547, 79] on h1 "Celine Cashmere Pant" at bounding box center [578, 81] width 174 height 8
click at [598, 96] on div "Regular price $375 $94 Final sale Unit price / per" at bounding box center [578, 93] width 174 height 8
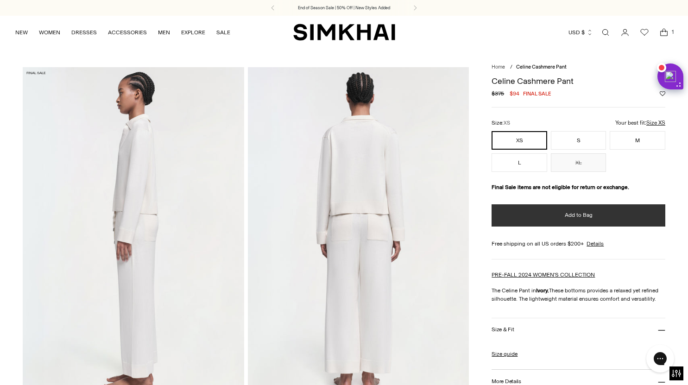
click at [573, 217] on span "Add to Bag" at bounding box center [579, 215] width 28 height 8
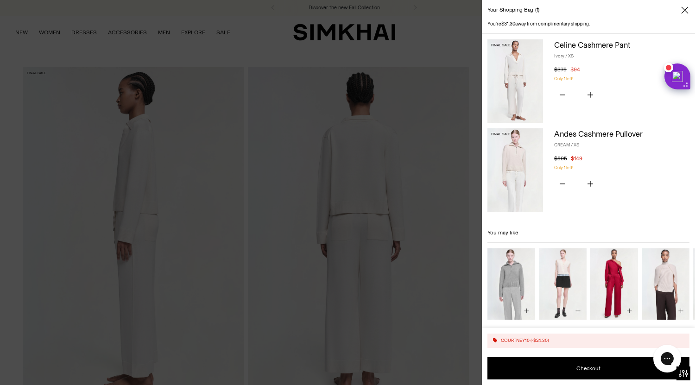
scroll to position [3, 0]
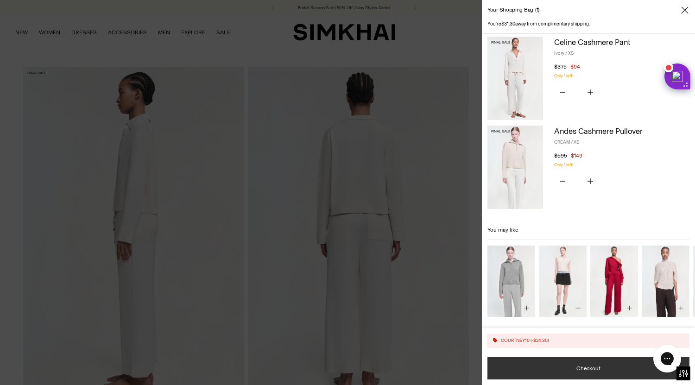
click at [596, 375] on button "Checkout" at bounding box center [588, 368] width 202 height 22
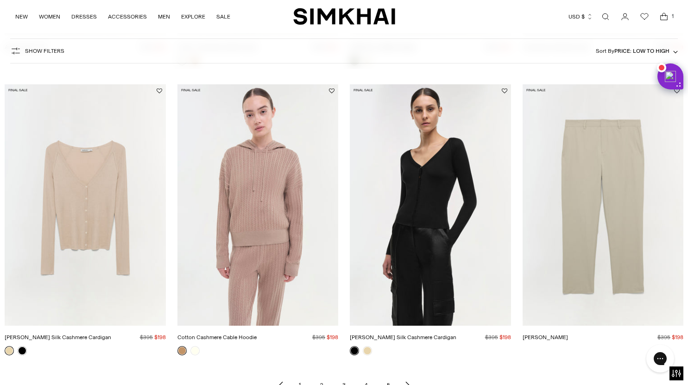
scroll to position [1149, 0]
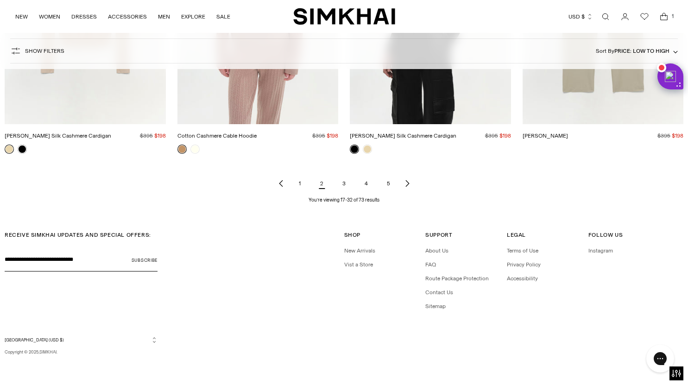
click at [344, 187] on link "3" at bounding box center [344, 183] width 19 height 19
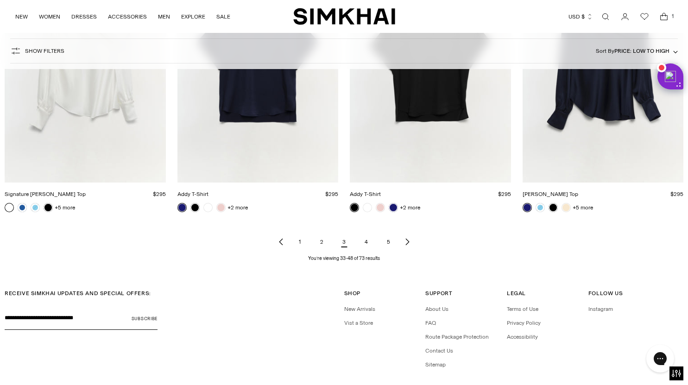
scroll to position [1110, 0]
click at [368, 240] on link "4" at bounding box center [366, 241] width 19 height 19
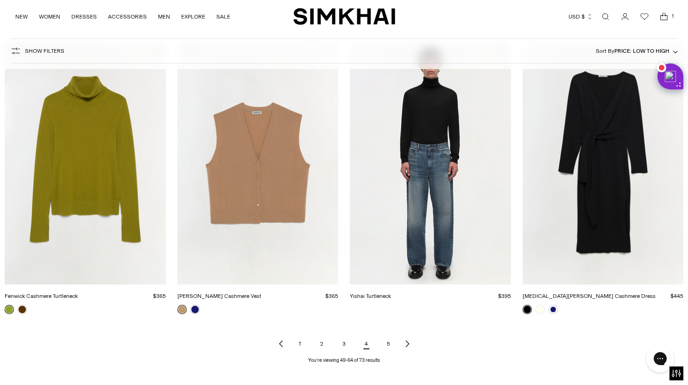
scroll to position [1002, 0]
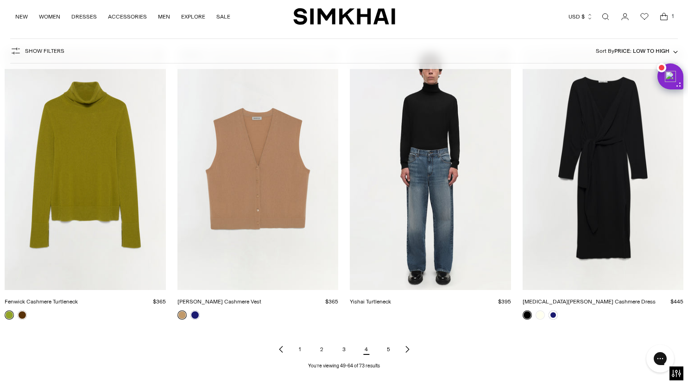
click at [386, 352] on link "5" at bounding box center [388, 349] width 19 height 19
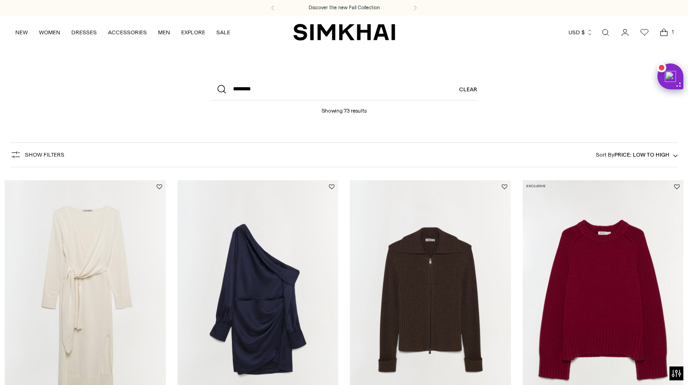
scroll to position [720, 0]
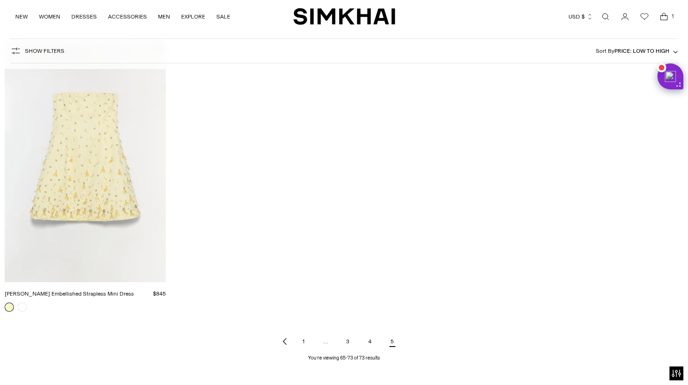
click at [306, 342] on link "1" at bounding box center [303, 341] width 19 height 19
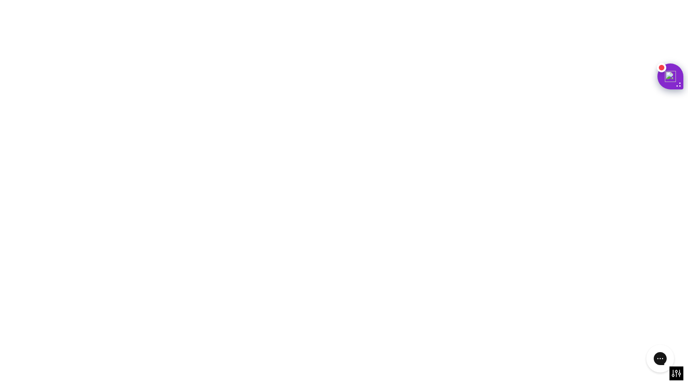
scroll to position [0, 0]
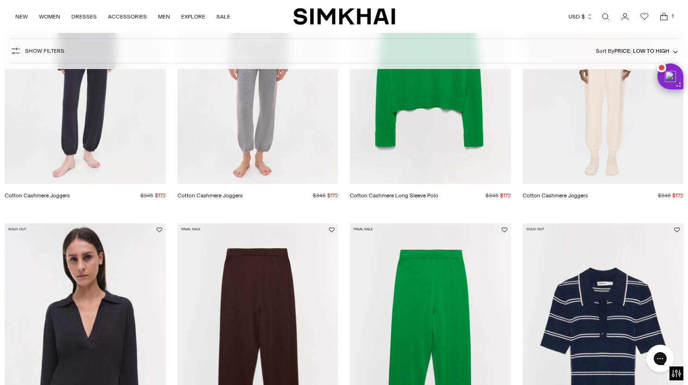
scroll to position [817, 0]
click at [0, 0] on img "Cotton Cashmere Long Sleeve Polo" at bounding box center [0, 0] width 0 height 0
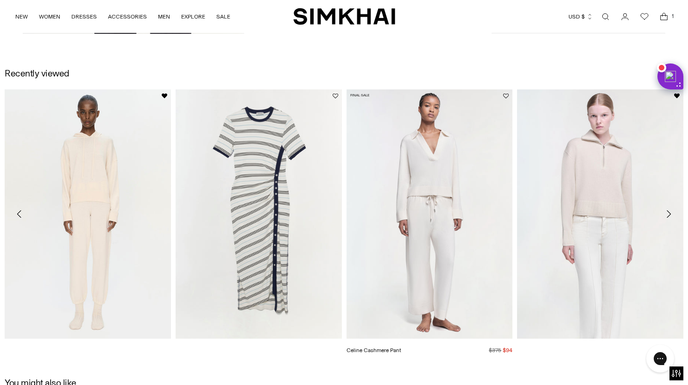
scroll to position [1373, 0]
click at [0, 0] on img "Celine Cashmere Pant" at bounding box center [0, 0] width 0 height 0
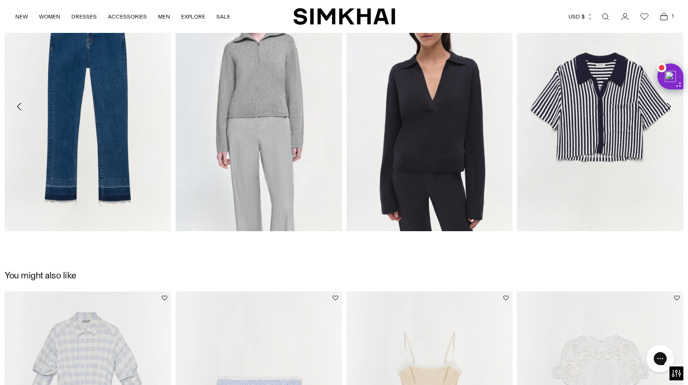
scroll to position [1144, 0]
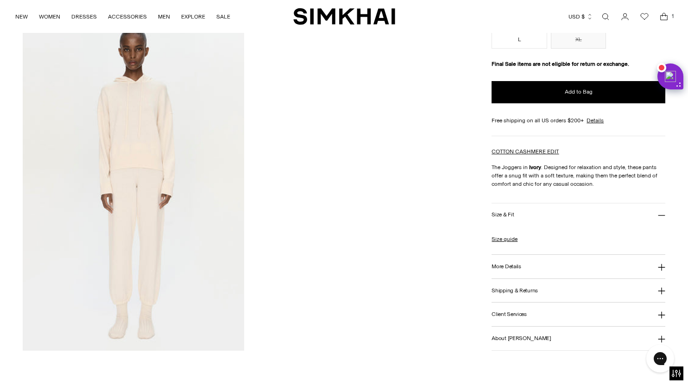
scroll to position [720, 0]
click at [520, 263] on h3 "More Details" at bounding box center [505, 266] width 29 height 6
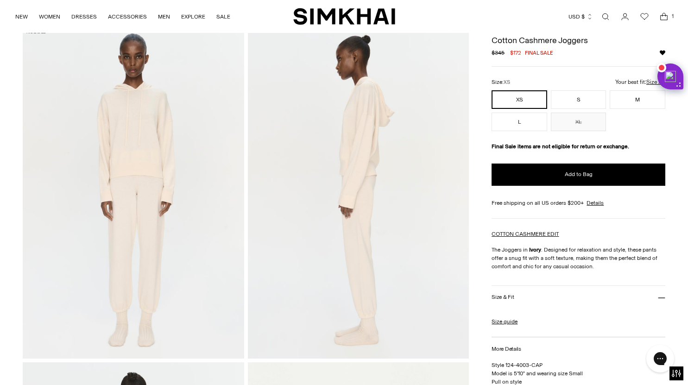
scroll to position [42, 0]
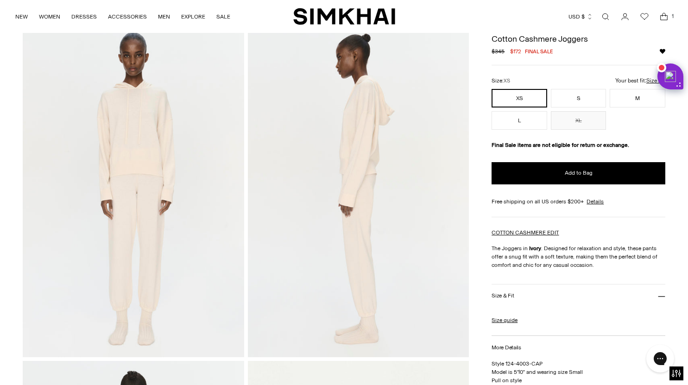
click at [605, 16] on link "Open search modal" at bounding box center [605, 16] width 19 height 19
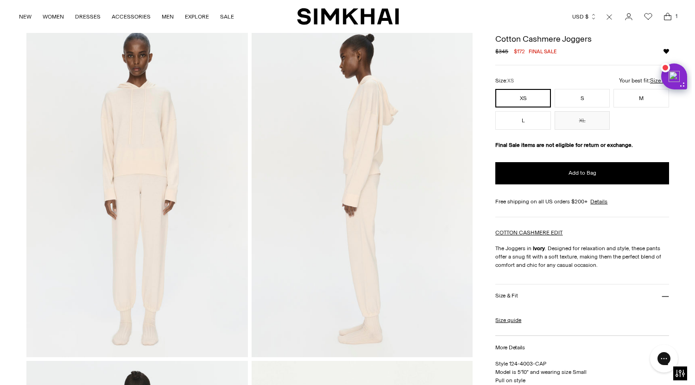
scroll to position [0, 0]
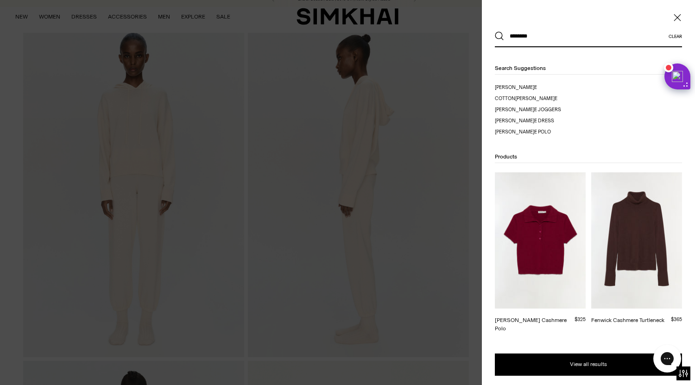
type input "********"
click at [495, 31] on button "Search" at bounding box center [499, 35] width 9 height 9
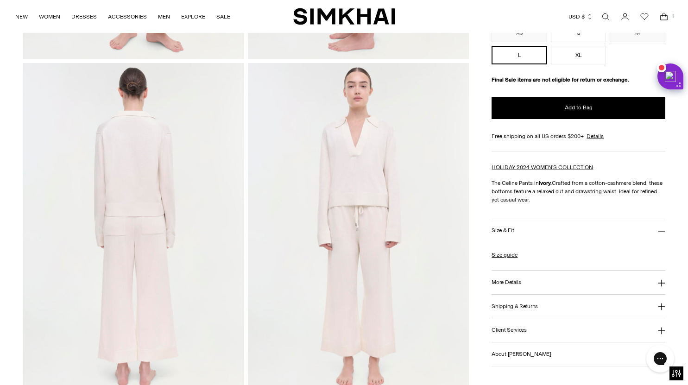
scroll to position [341, 0]
click at [515, 281] on h3 "More Details" at bounding box center [505, 282] width 29 height 6
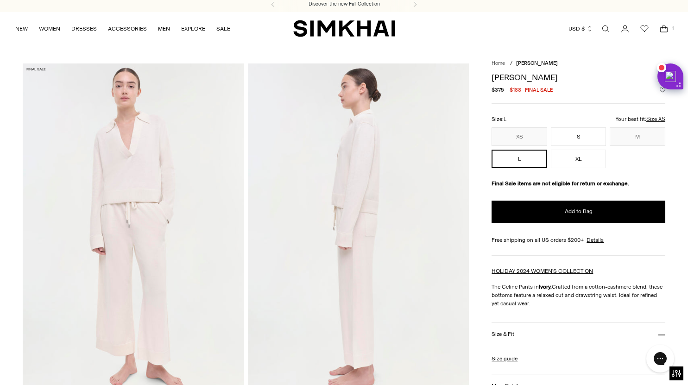
scroll to position [0, 0]
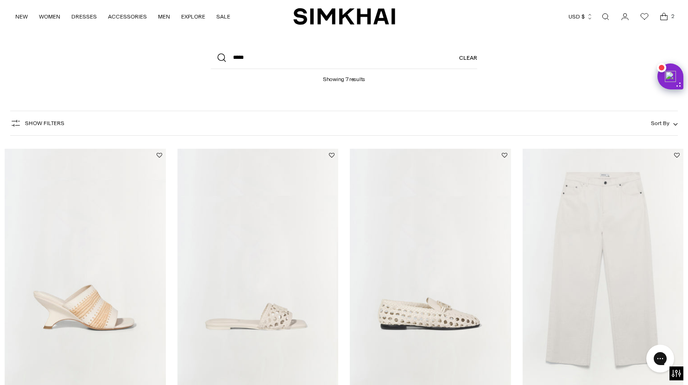
scroll to position [26, 0]
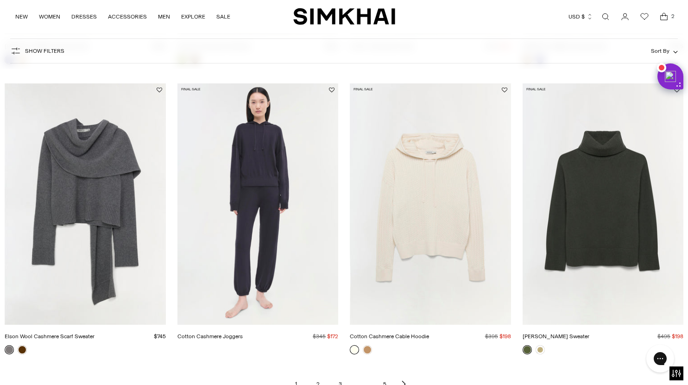
scroll to position [1016, 0]
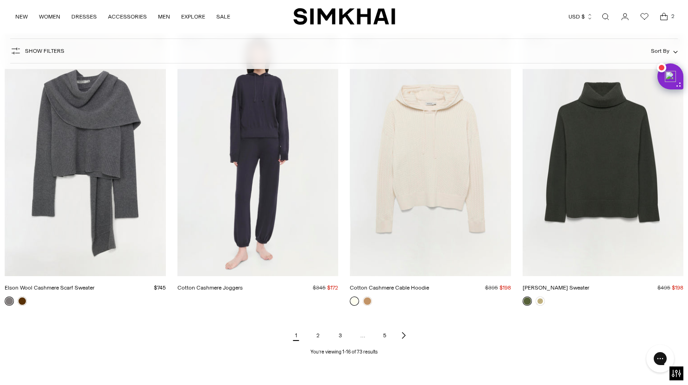
click at [319, 336] on link "2" at bounding box center [318, 335] width 19 height 19
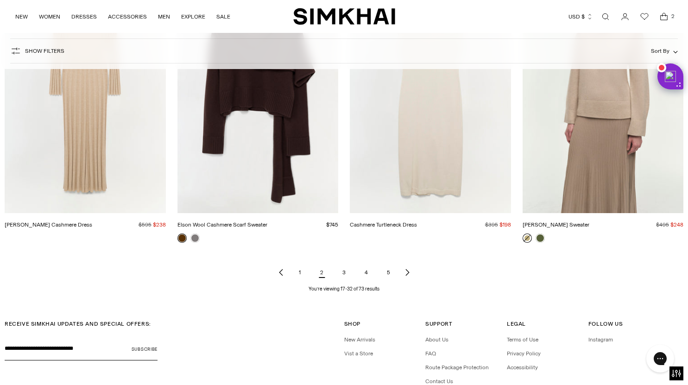
scroll to position [1094, 0]
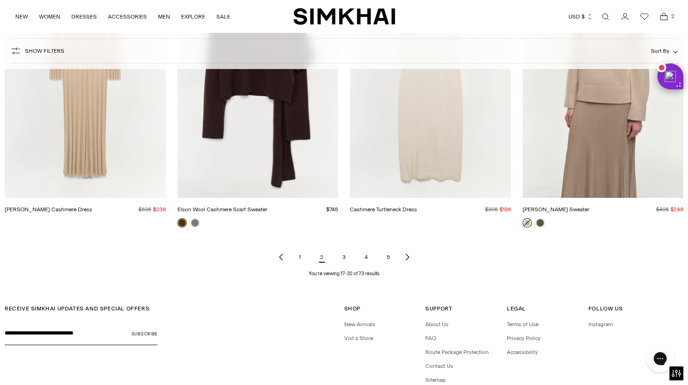
click at [345, 255] on link "3" at bounding box center [344, 257] width 19 height 19
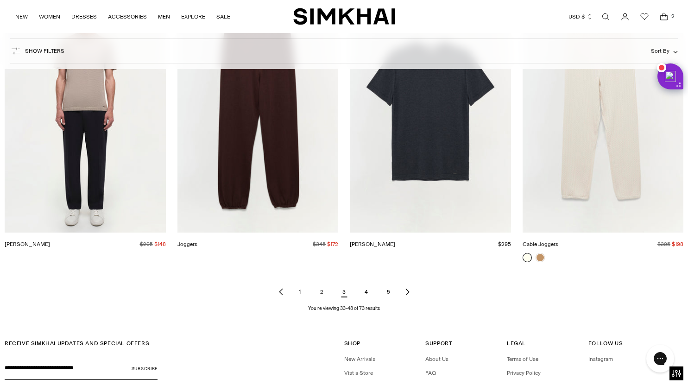
scroll to position [1059, 0]
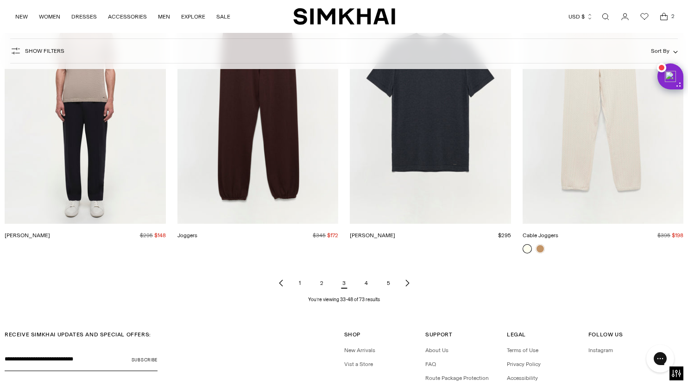
click at [365, 286] on link "4" at bounding box center [366, 283] width 19 height 19
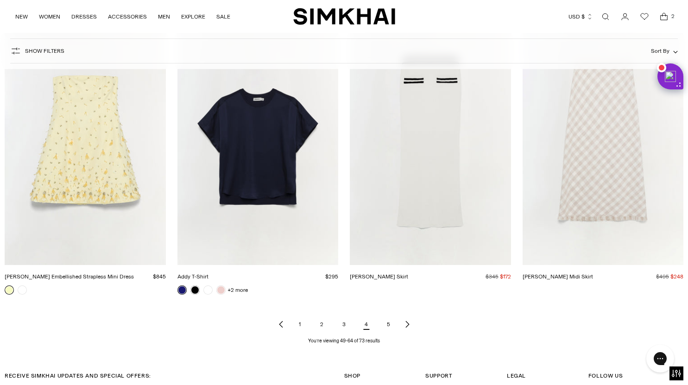
scroll to position [1027, 0]
click at [388, 322] on link "5" at bounding box center [388, 323] width 19 height 19
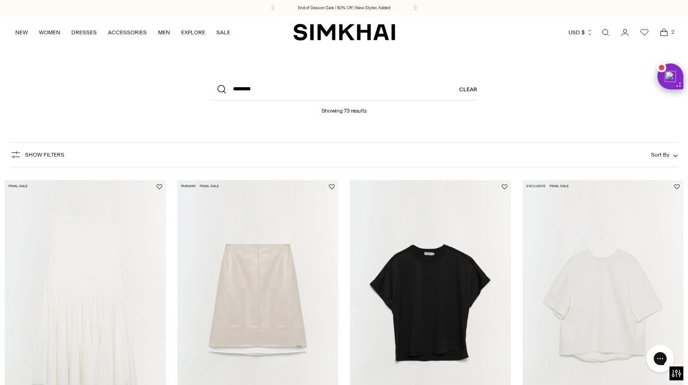
click at [662, 152] on span "Sort By" at bounding box center [660, 154] width 19 height 6
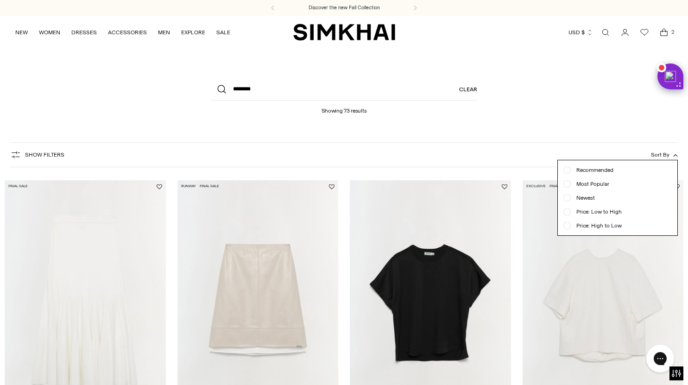
click at [566, 214] on div at bounding box center [566, 211] width 7 height 7
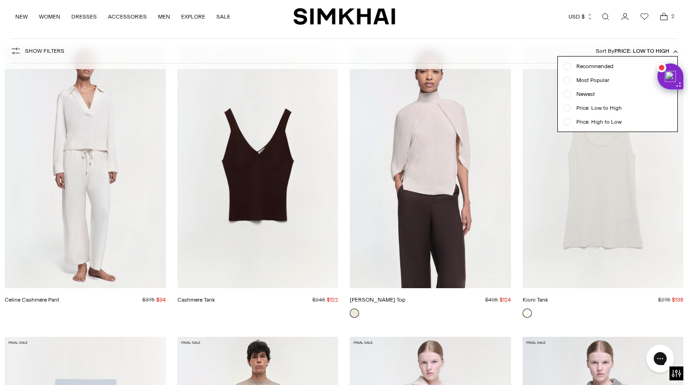
scroll to position [136, 0]
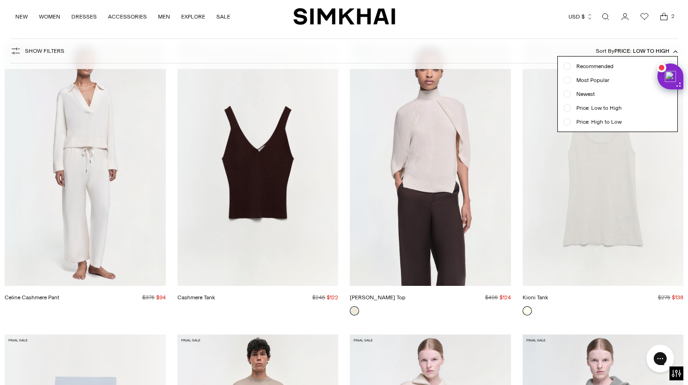
click at [271, 318] on div at bounding box center [344, 192] width 688 height 385
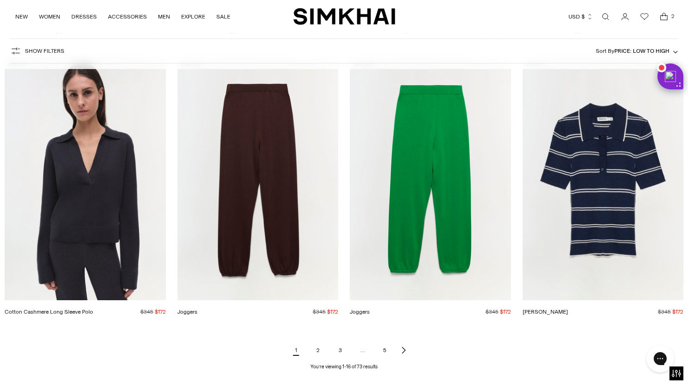
scroll to position [983, 0]
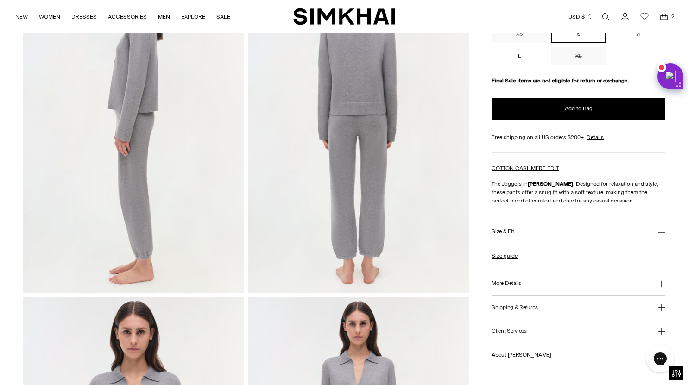
scroll to position [112, 0]
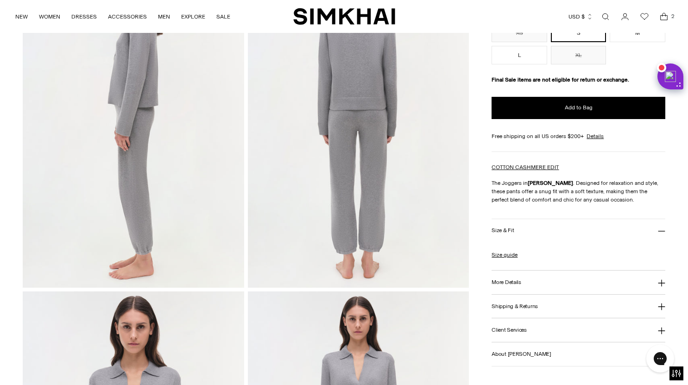
click at [510, 285] on h3 "More Details" at bounding box center [505, 282] width 29 height 6
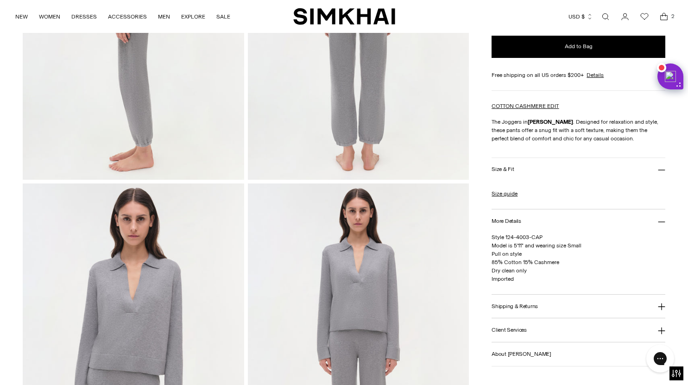
scroll to position [366, 0]
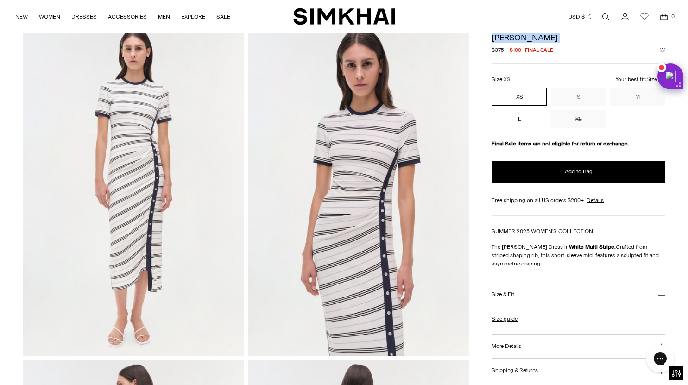
scroll to position [44, 0]
